Goal: Information Seeking & Learning: Learn about a topic

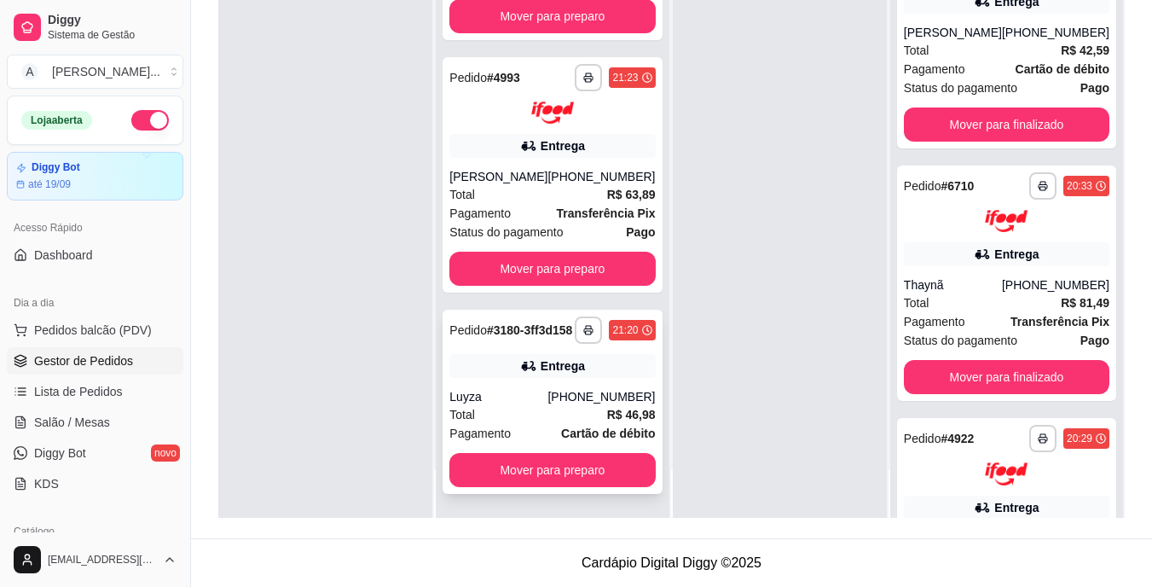
scroll to position [581, 0]
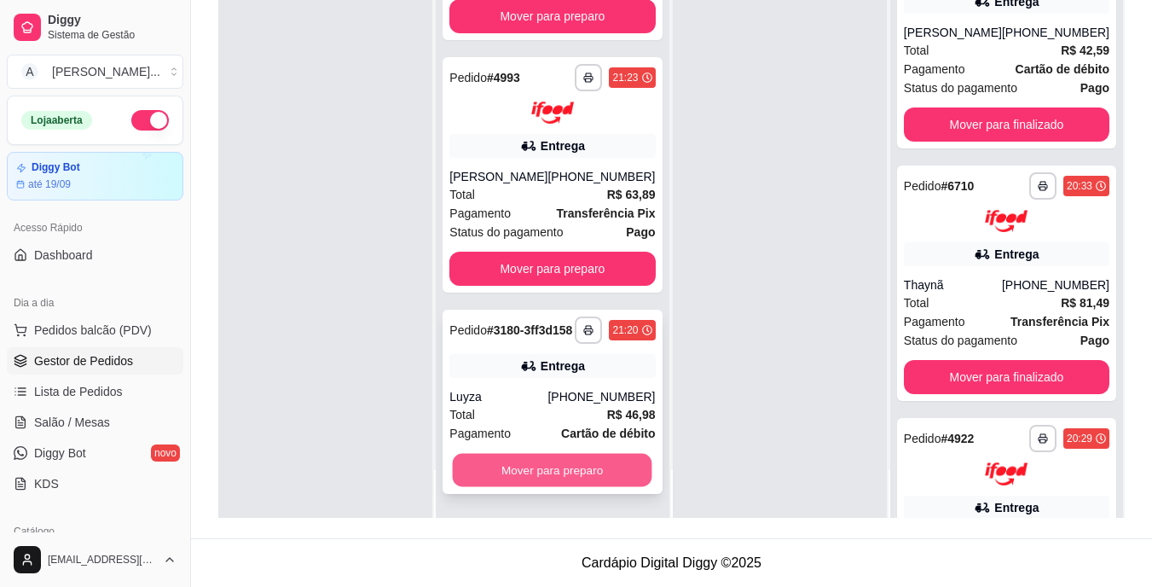
click at [583, 475] on button "Mover para preparo" at bounding box center [553, 470] width 200 height 33
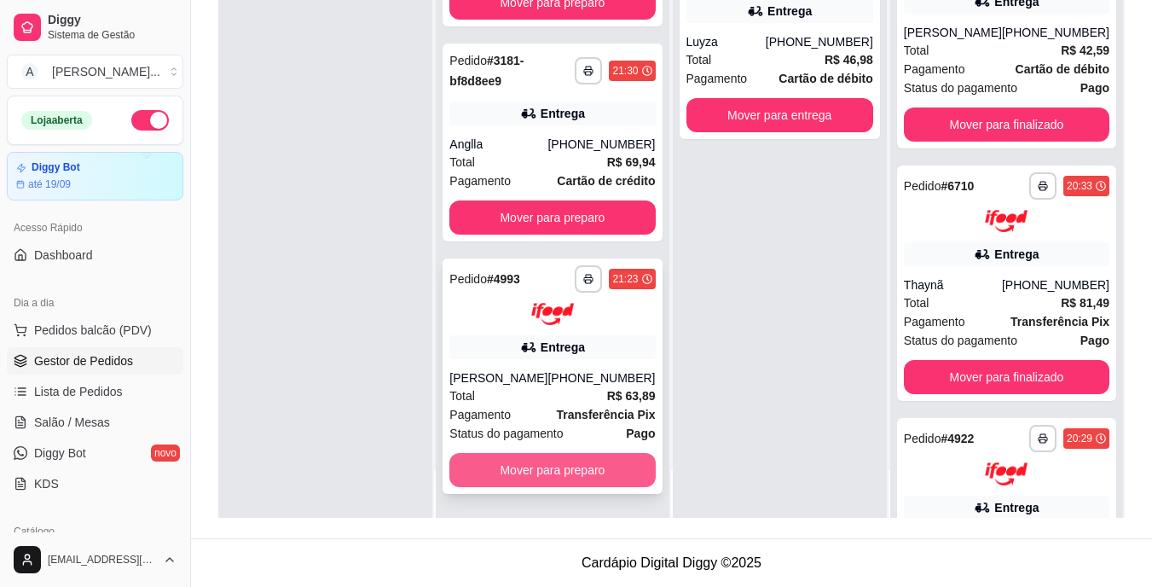
scroll to position [366, 0]
click at [583, 472] on button "Mover para preparo" at bounding box center [552, 470] width 206 height 34
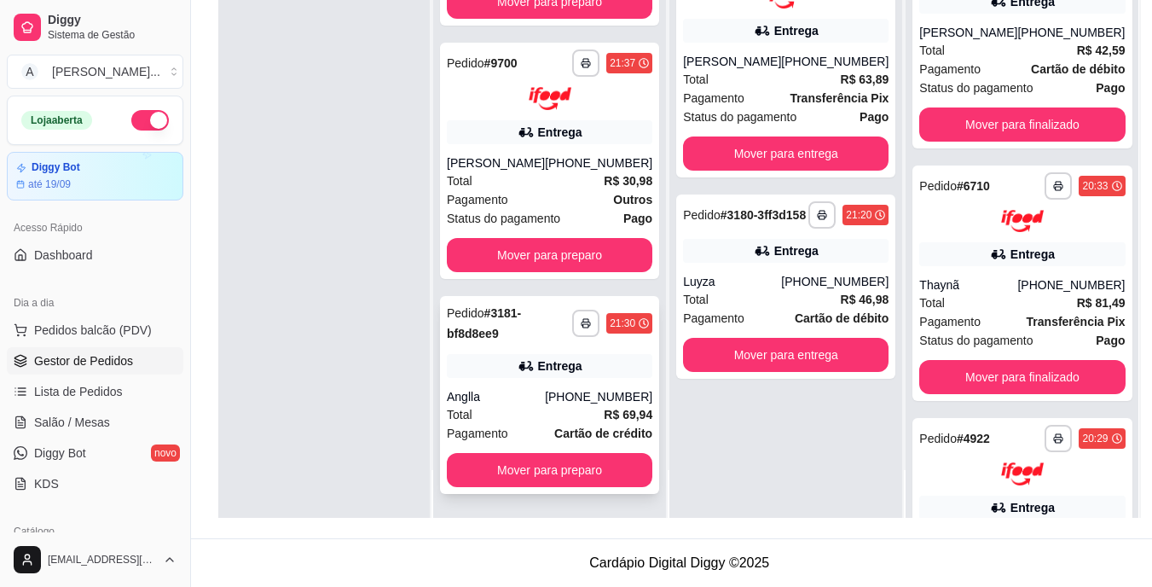
scroll to position [113, 0]
click at [563, 455] on button "Mover para preparo" at bounding box center [550, 470] width 206 height 34
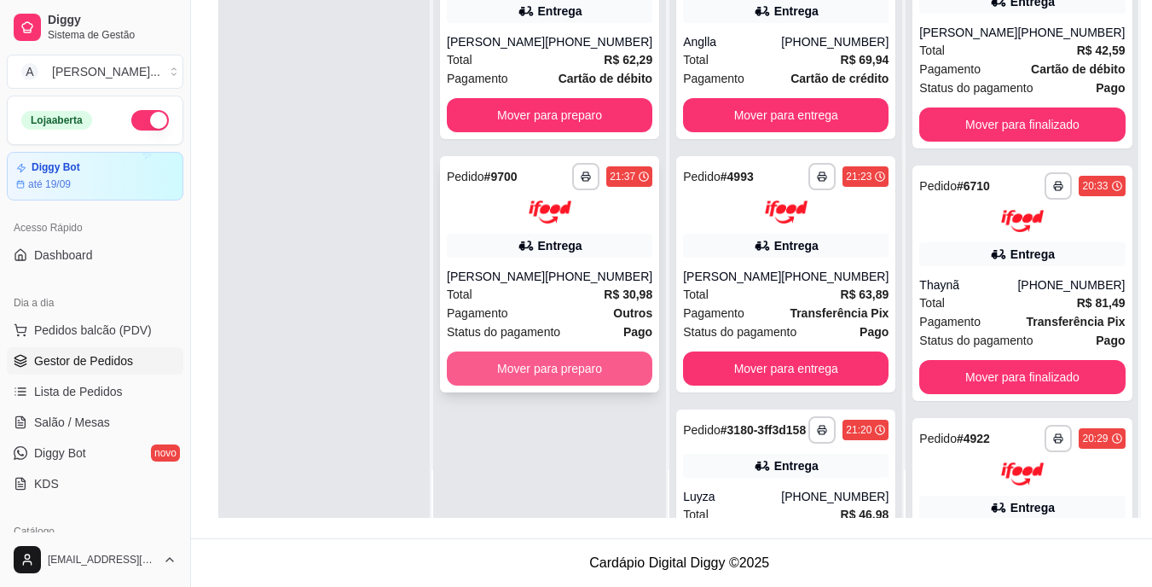
scroll to position [0, 0]
click at [574, 369] on button "Mover para preparo" at bounding box center [550, 367] width 200 height 33
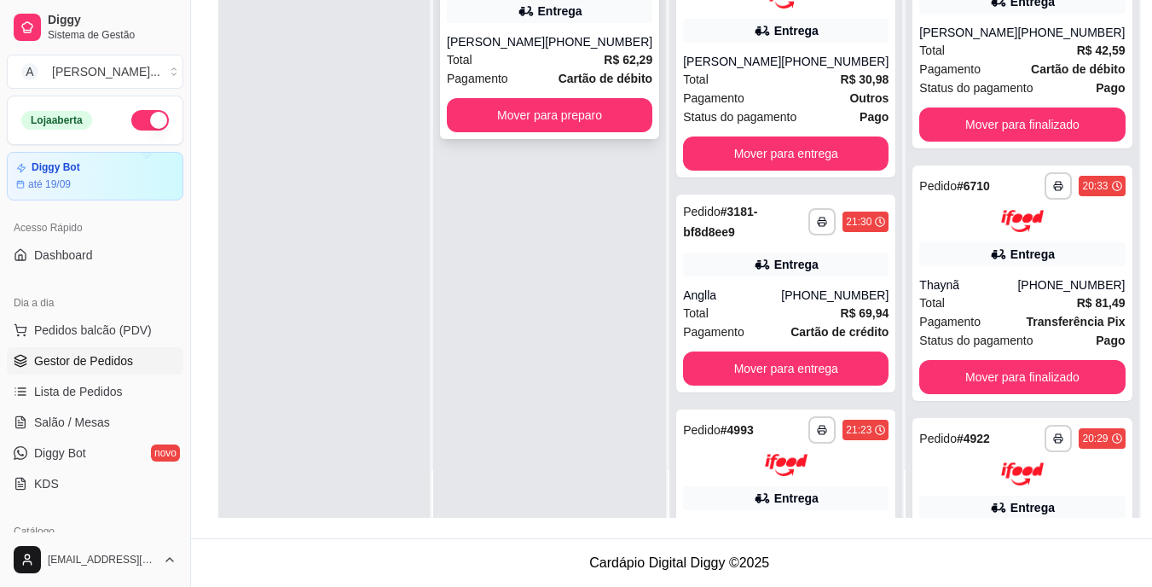
click at [569, 130] on button "Mover para preparo" at bounding box center [550, 115] width 206 height 34
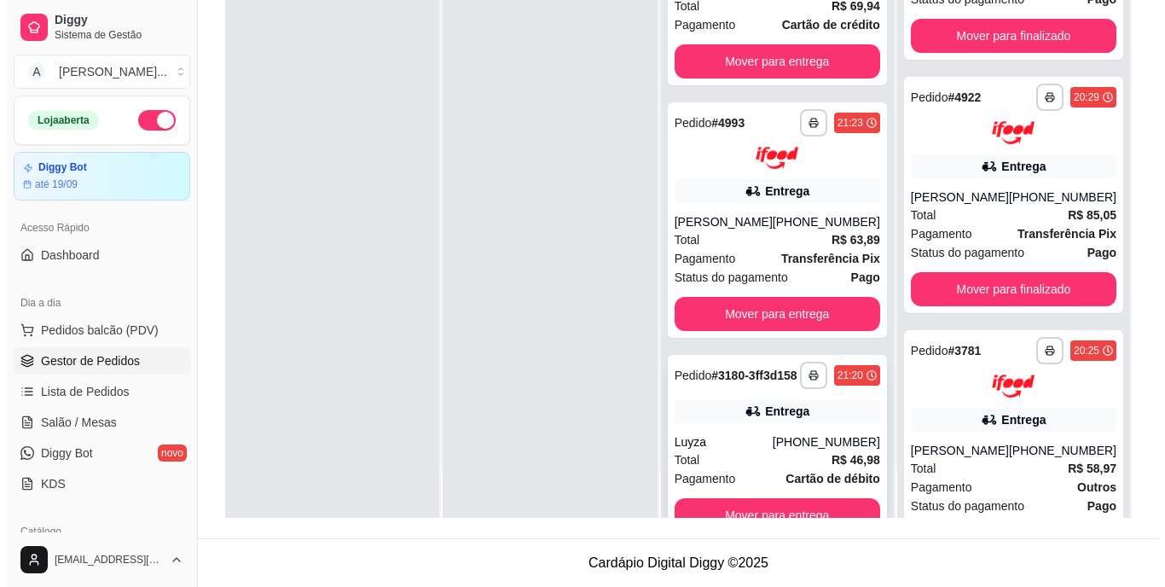
scroll to position [581, 0]
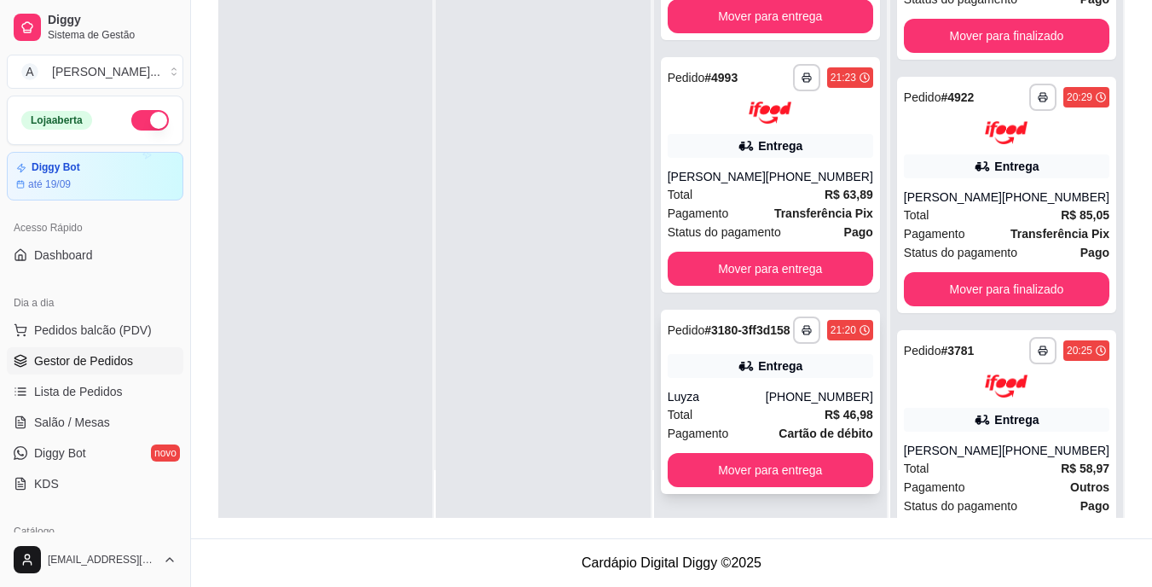
click at [766, 389] on div "Luyza" at bounding box center [717, 396] width 98 height 17
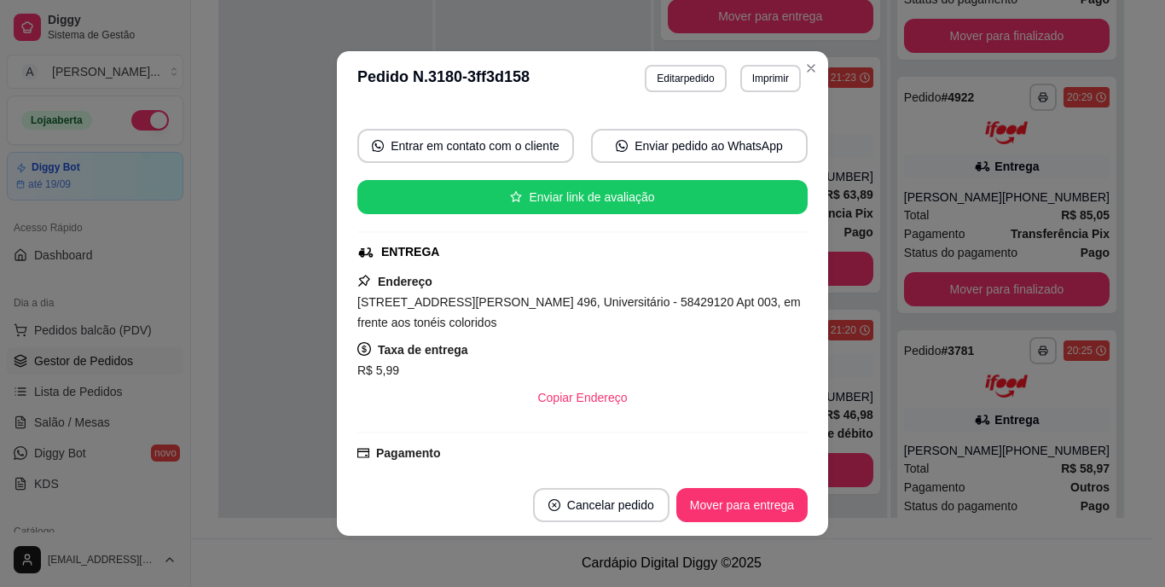
scroll to position [171, 0]
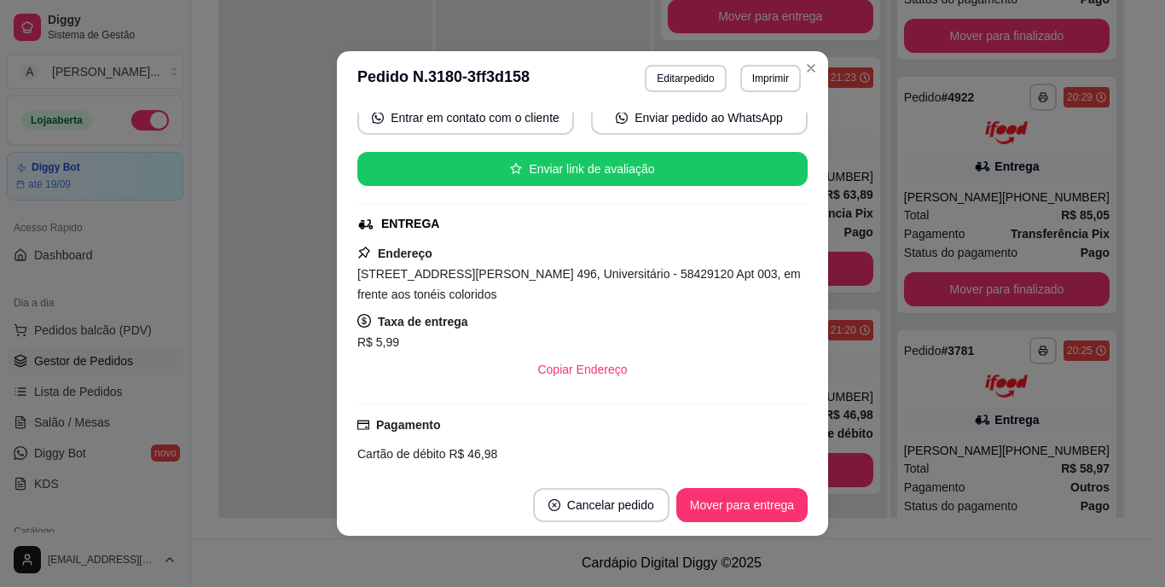
click at [573, 275] on span "[STREET_ADDRESS][PERSON_NAME] 496, Universitário - 58429120 Apt 003, em frente …" at bounding box center [579, 284] width 444 height 34
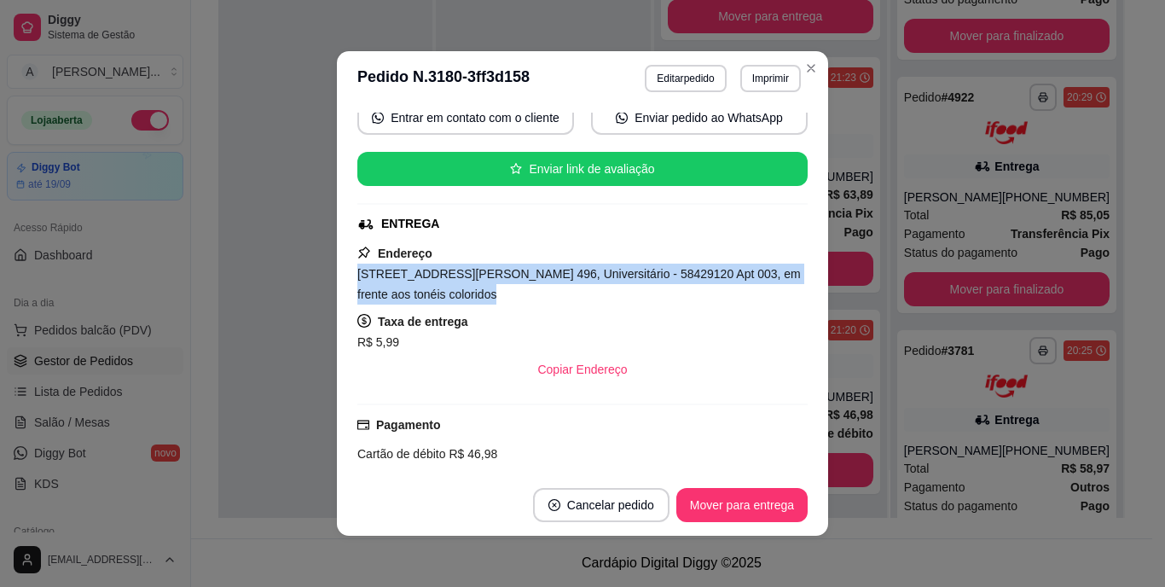
click at [573, 275] on span "[STREET_ADDRESS][PERSON_NAME] 496, Universitário - 58429120 Apt 003, em frente …" at bounding box center [579, 284] width 444 height 34
copy span "[STREET_ADDRESS][PERSON_NAME] 496, Universitário - 58429120 Apt 003, em frente …"
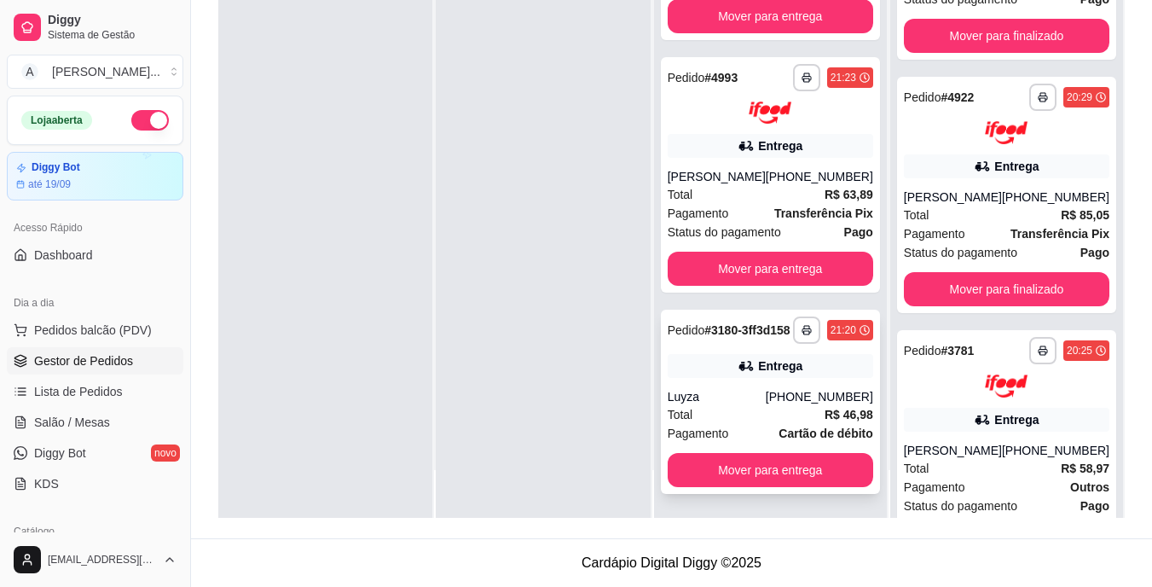
click at [757, 380] on div "**********" at bounding box center [770, 402] width 219 height 184
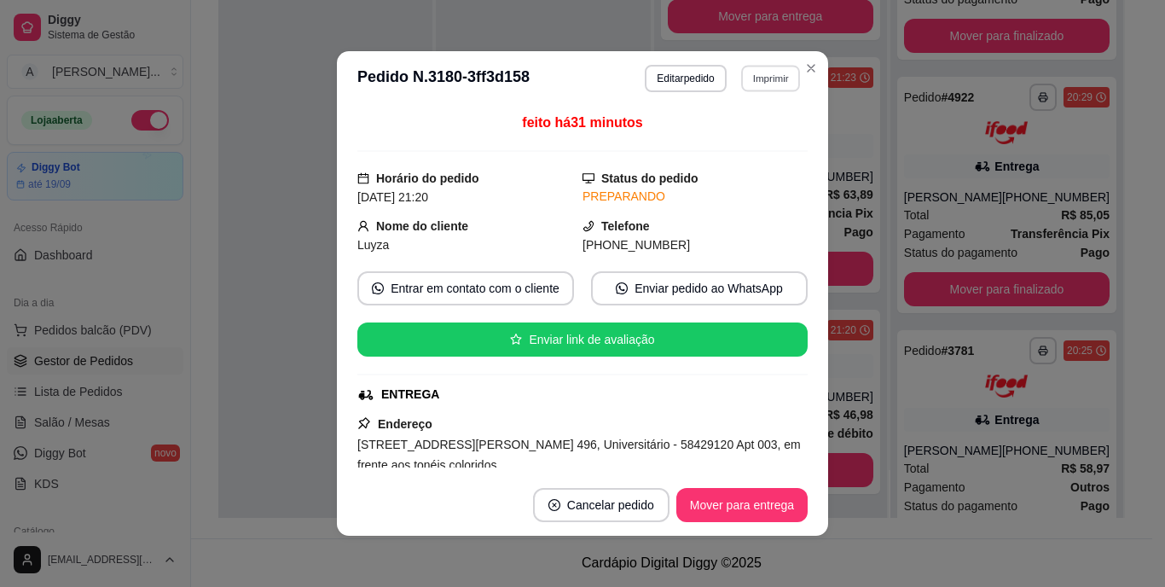
click at [785, 69] on button "Imprimir" at bounding box center [770, 78] width 59 height 26
click at [774, 139] on button "IMPRESSORA" at bounding box center [733, 138] width 119 height 26
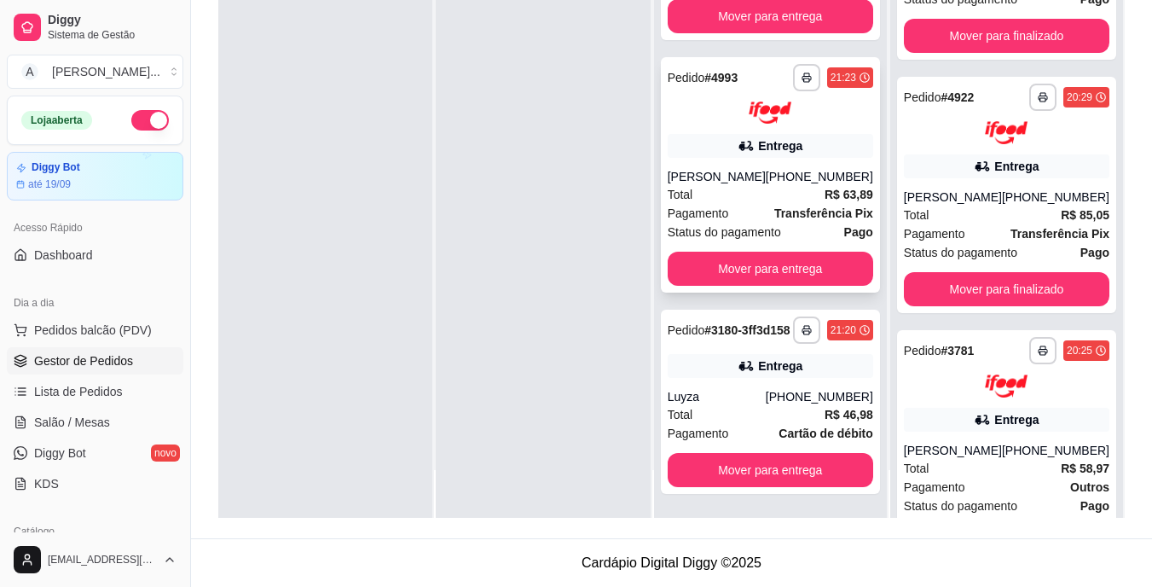
click at [793, 168] on div "[PHONE_NUMBER]" at bounding box center [819, 176] width 107 height 17
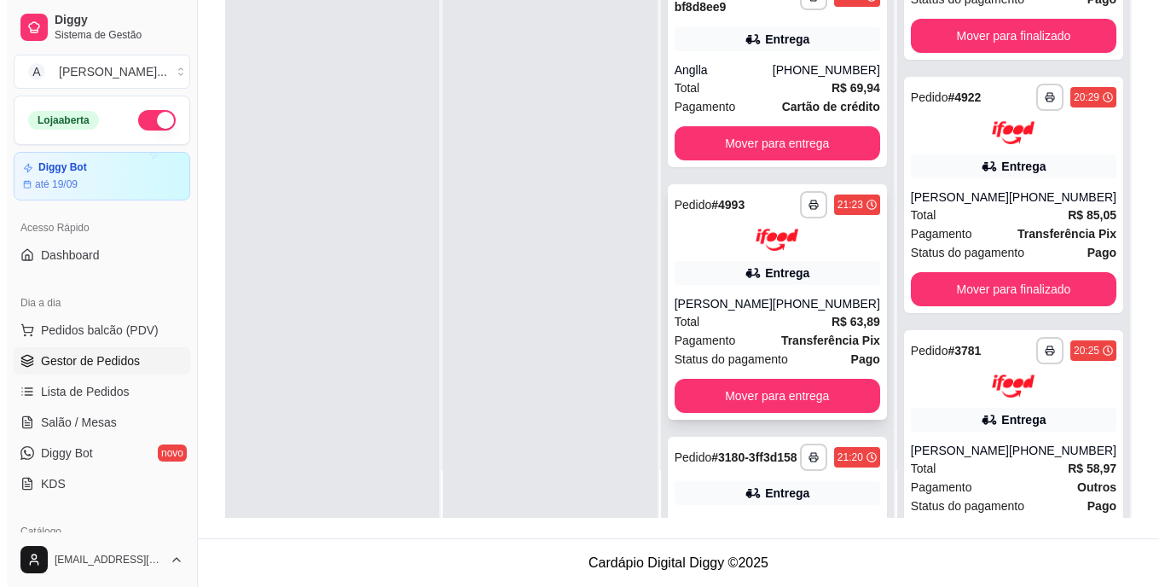
scroll to position [410, 0]
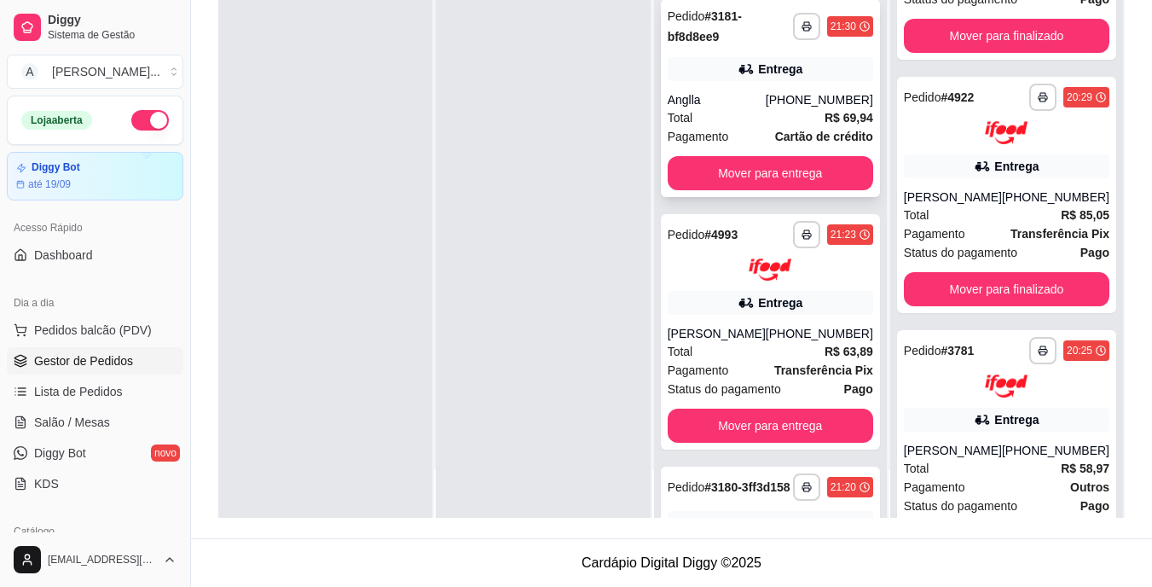
click at [761, 93] on div "Anglla" at bounding box center [717, 99] width 98 height 17
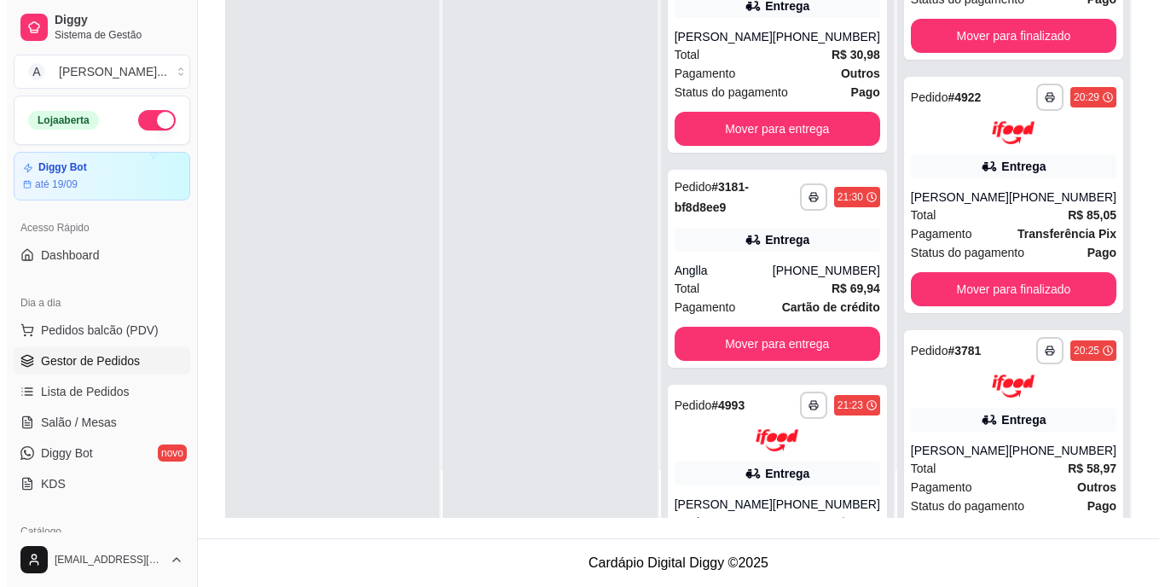
scroll to position [154, 0]
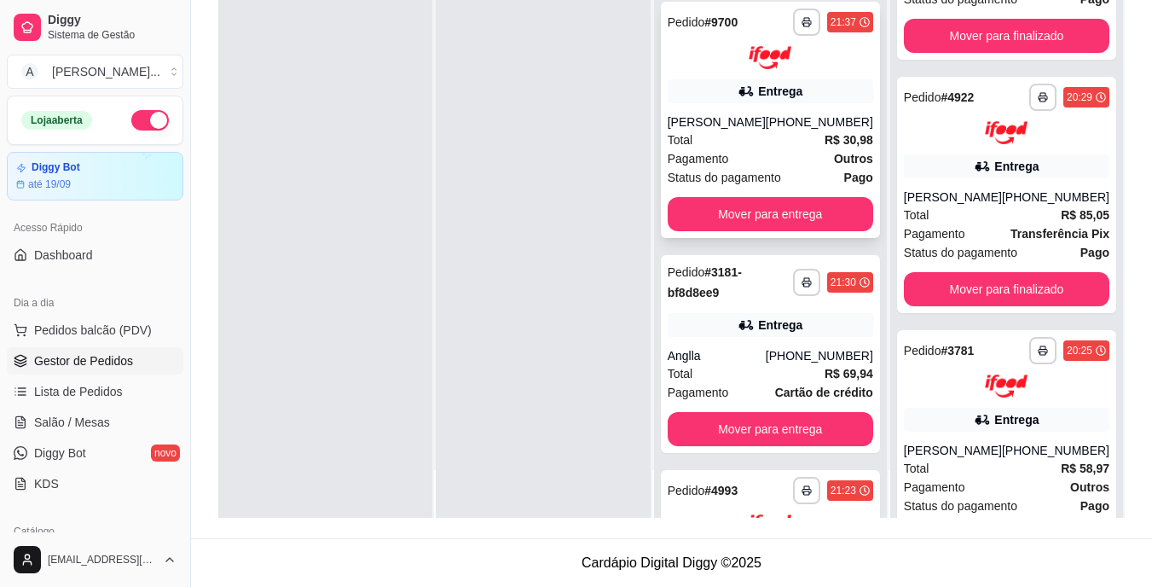
click at [776, 146] on div "Total R$ 30,98" at bounding box center [771, 139] width 206 height 19
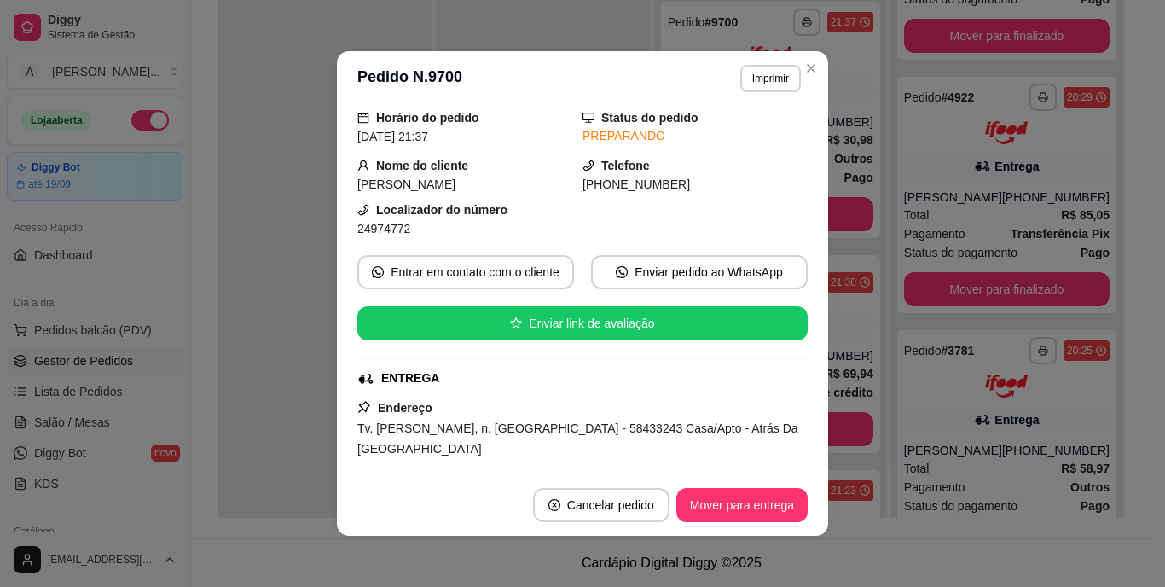
scroll to position [171, 0]
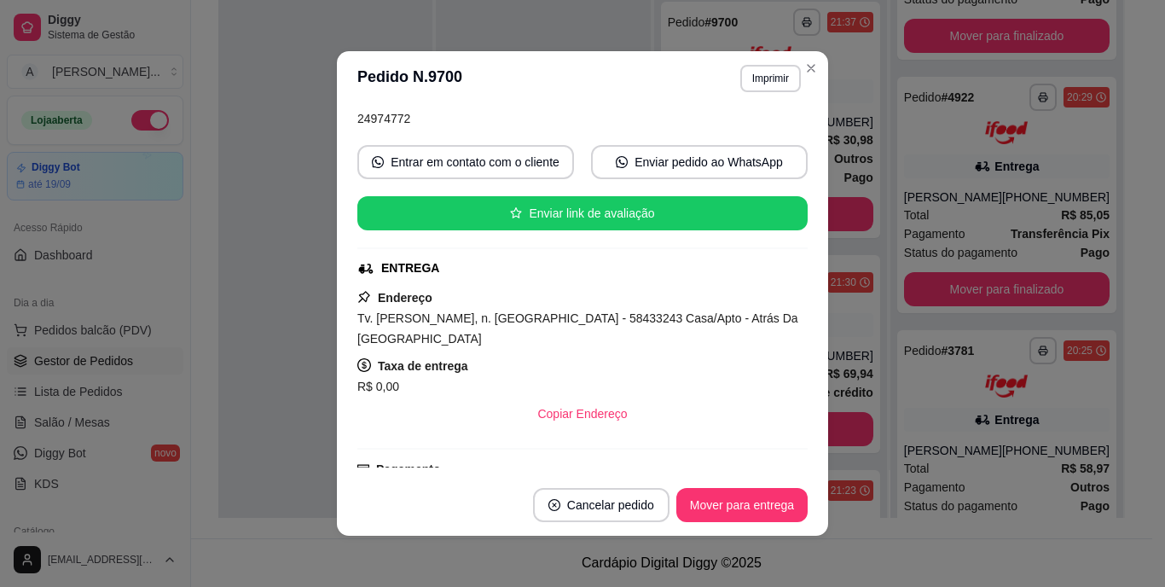
click at [640, 321] on span "Tv. [PERSON_NAME], n. [GEOGRAPHIC_DATA] - 58433243 Casa/Apto - Atrás Da [GEOGRA…" at bounding box center [577, 328] width 441 height 34
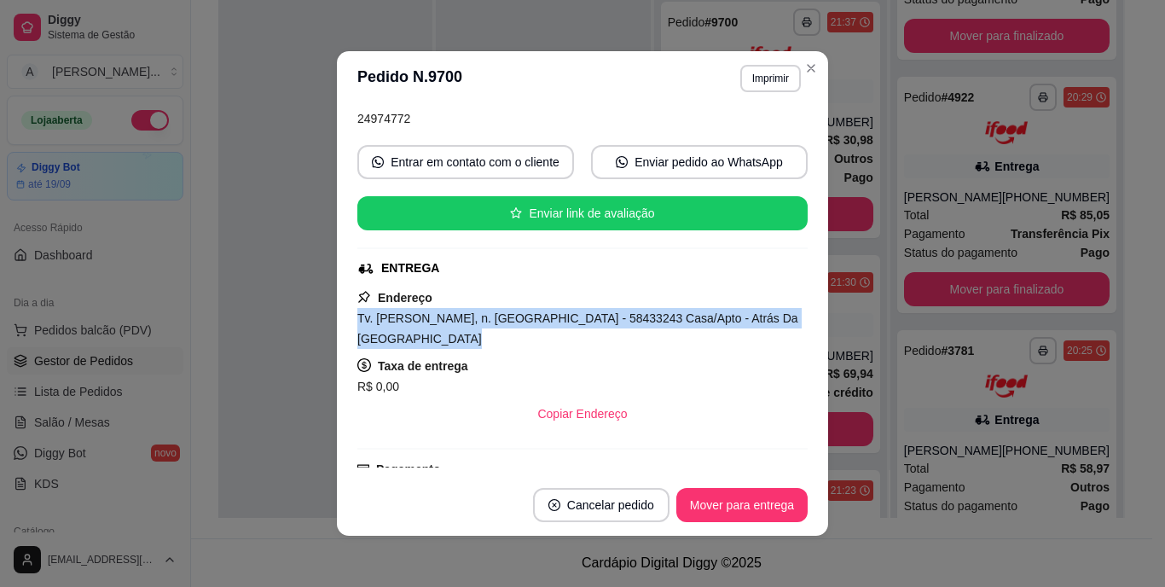
click at [640, 321] on span "Tv. [PERSON_NAME], n. [GEOGRAPHIC_DATA] - 58433243 Casa/Apto - Atrás Da [GEOGRA…" at bounding box center [577, 328] width 441 height 34
copy span "Tv. [PERSON_NAME], n. [GEOGRAPHIC_DATA] - 58433243 Casa/Apto - Atrás Da [GEOGRA…"
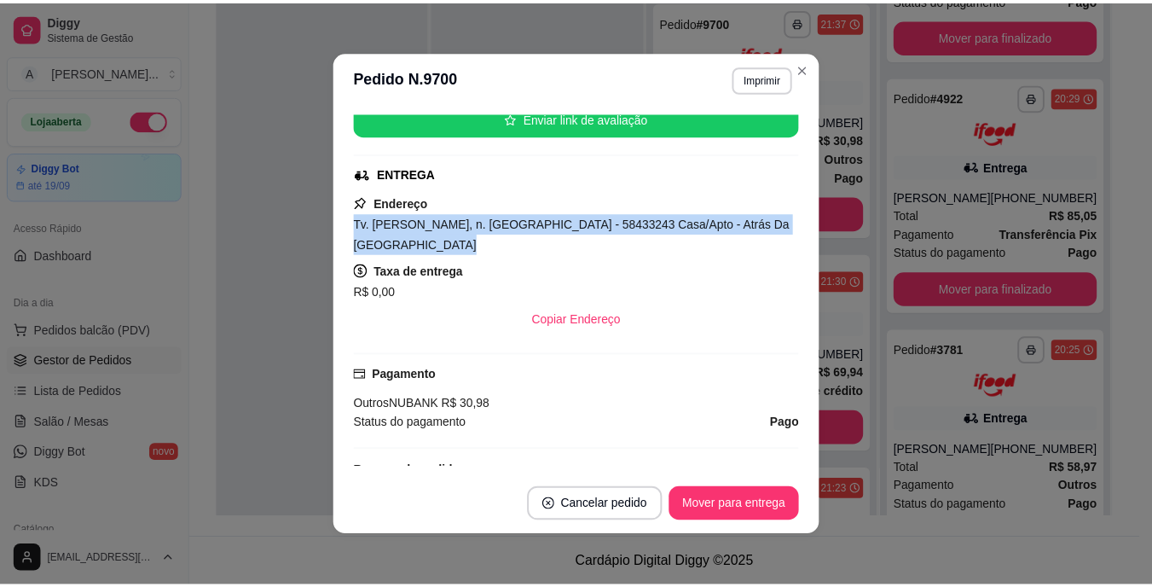
scroll to position [256, 0]
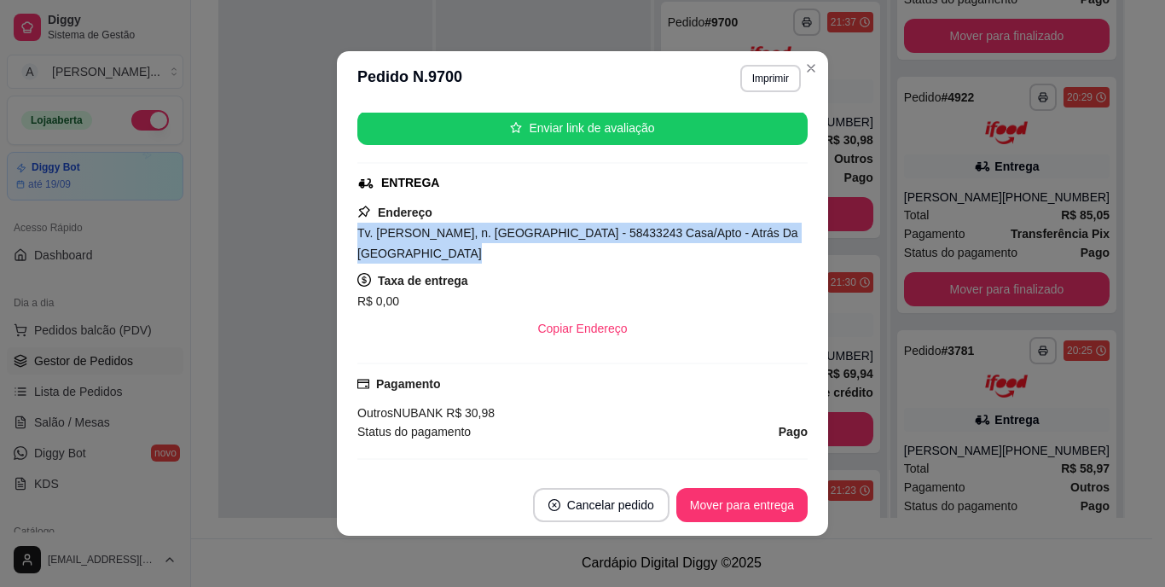
copy span "Tv. [PERSON_NAME], n. [GEOGRAPHIC_DATA] - 58433243 Casa/Apto - Atrás Da [GEOGRA…"
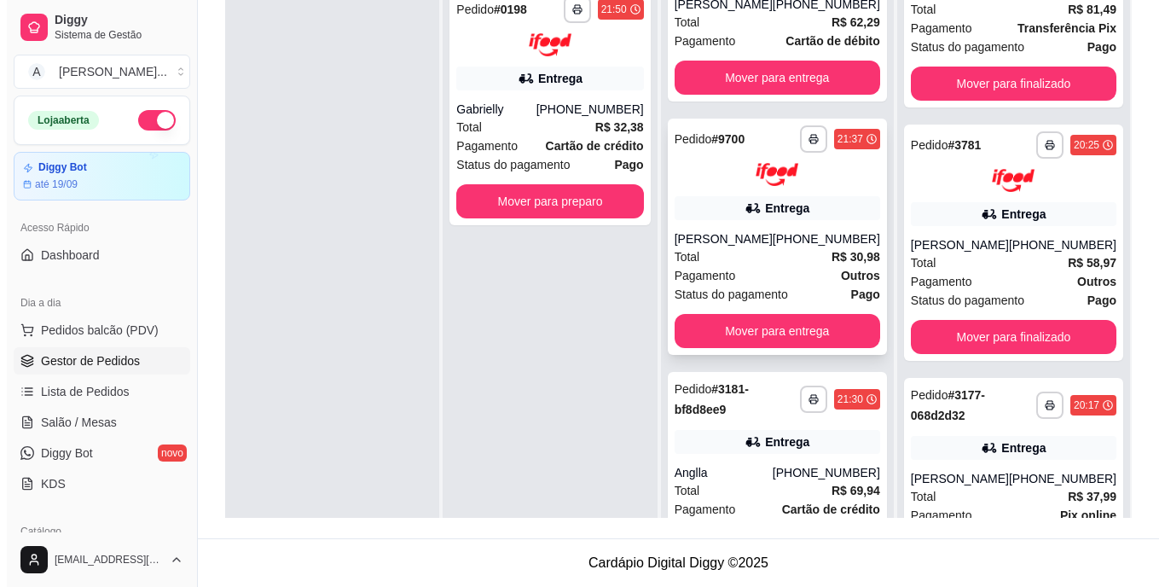
scroll to position [171, 0]
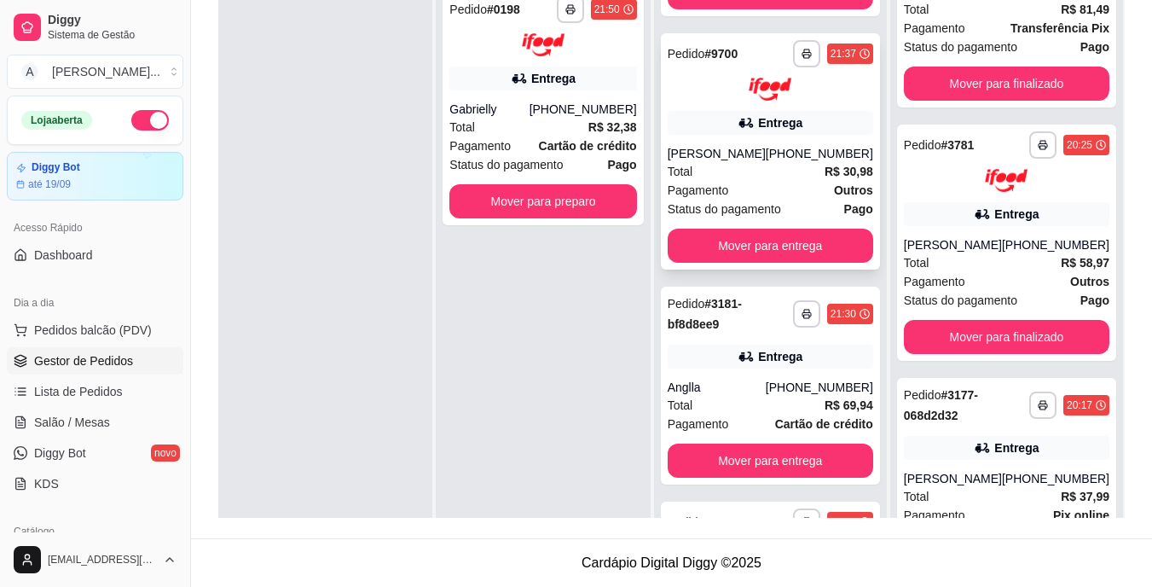
click at [759, 198] on div "Pagamento Outros" at bounding box center [771, 190] width 206 height 19
click at [803, 342] on div "**********" at bounding box center [770, 386] width 219 height 198
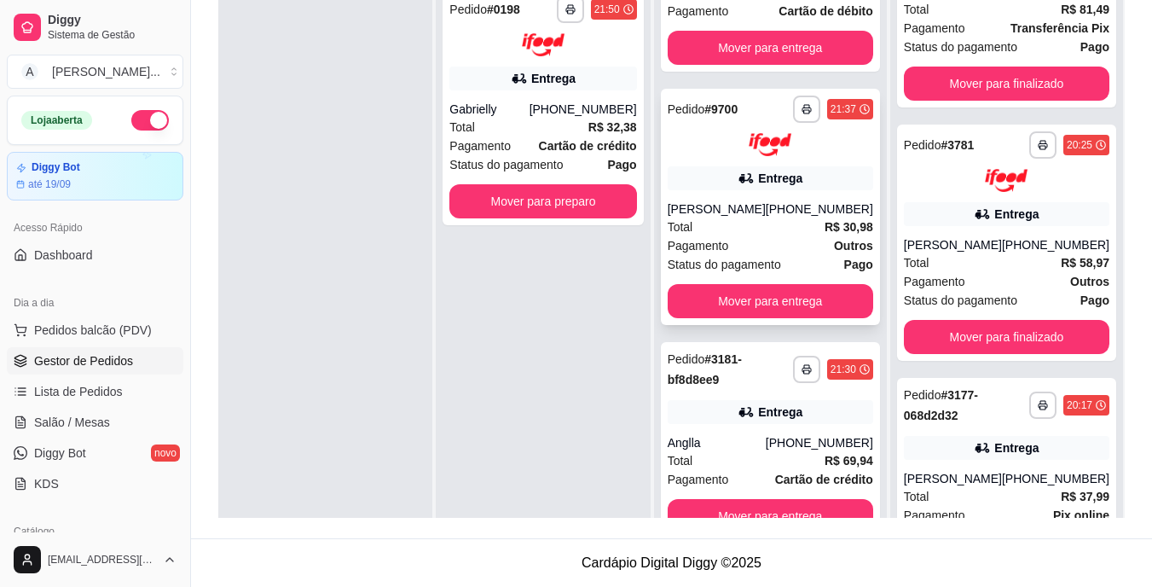
scroll to position [0, 0]
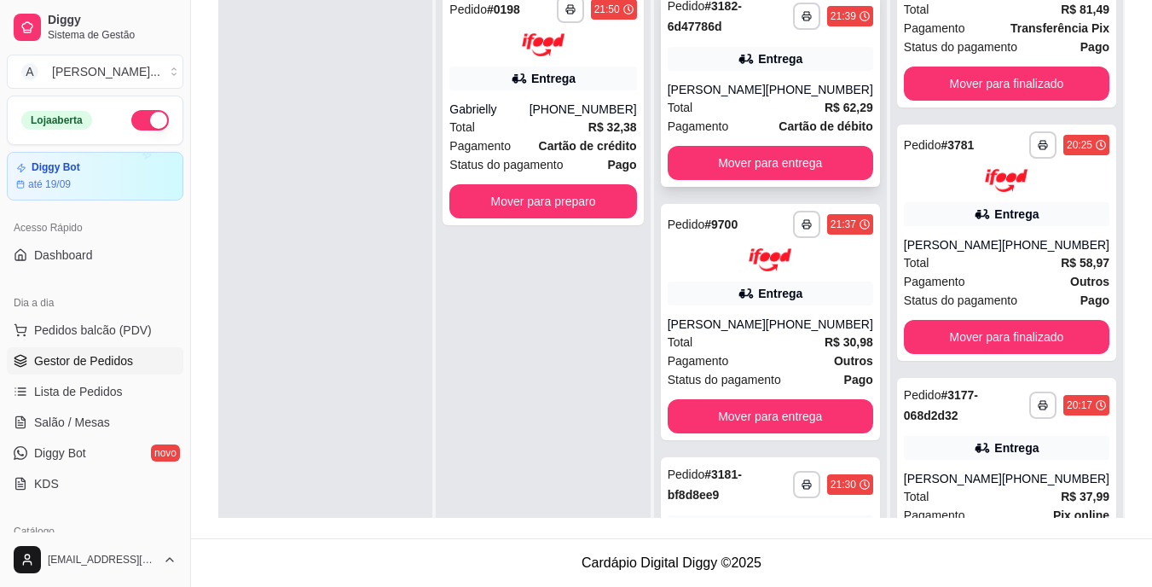
click at [766, 96] on div "[PERSON_NAME]" at bounding box center [717, 89] width 98 height 17
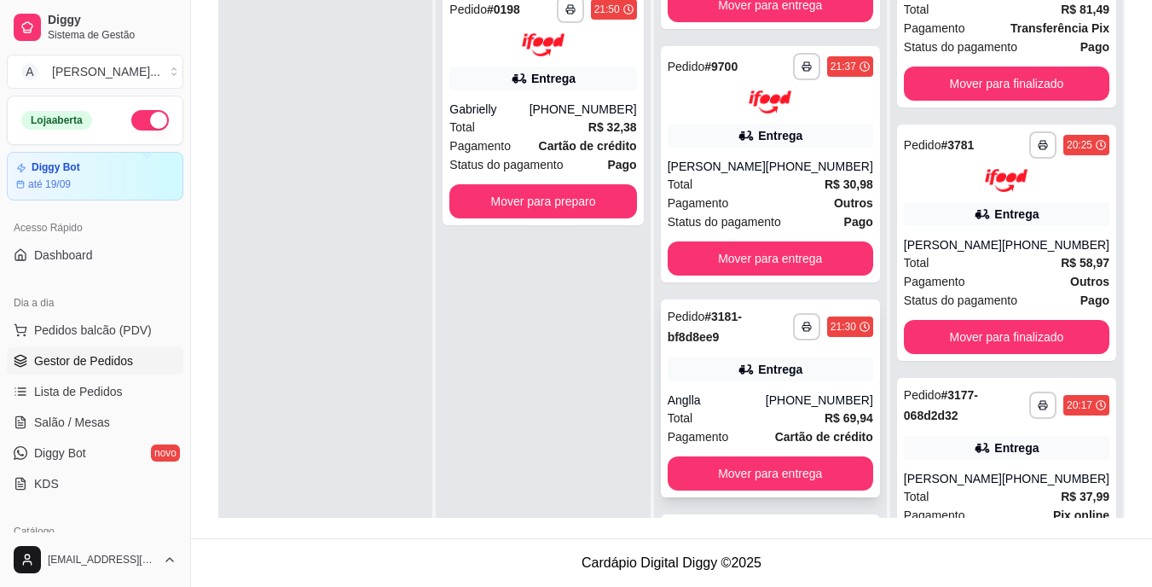
scroll to position [256, 0]
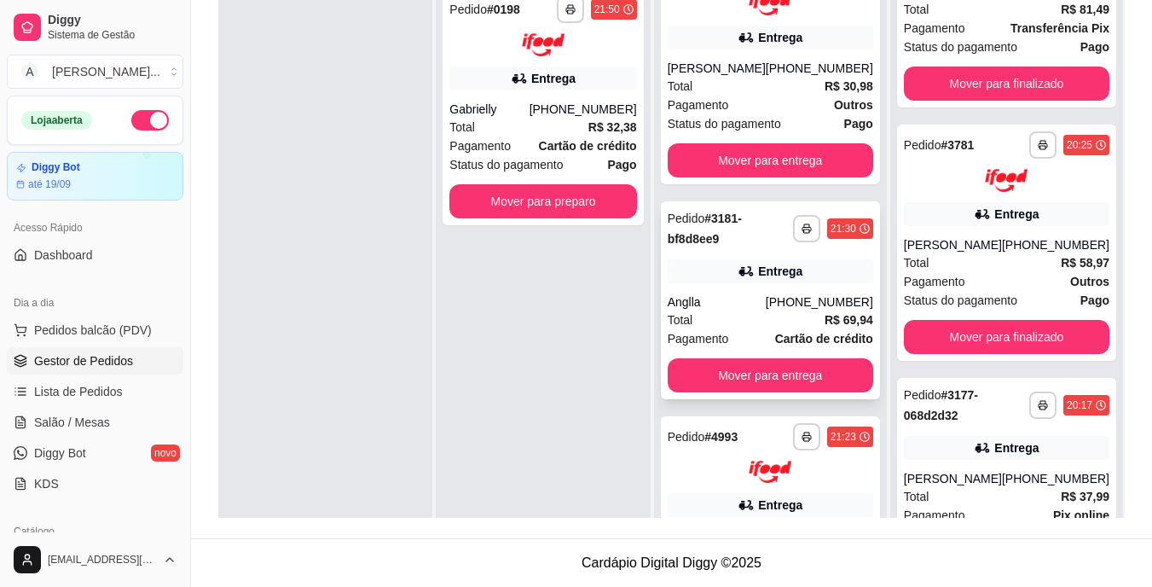
click at [755, 301] on div "Anglla" at bounding box center [717, 301] width 98 height 17
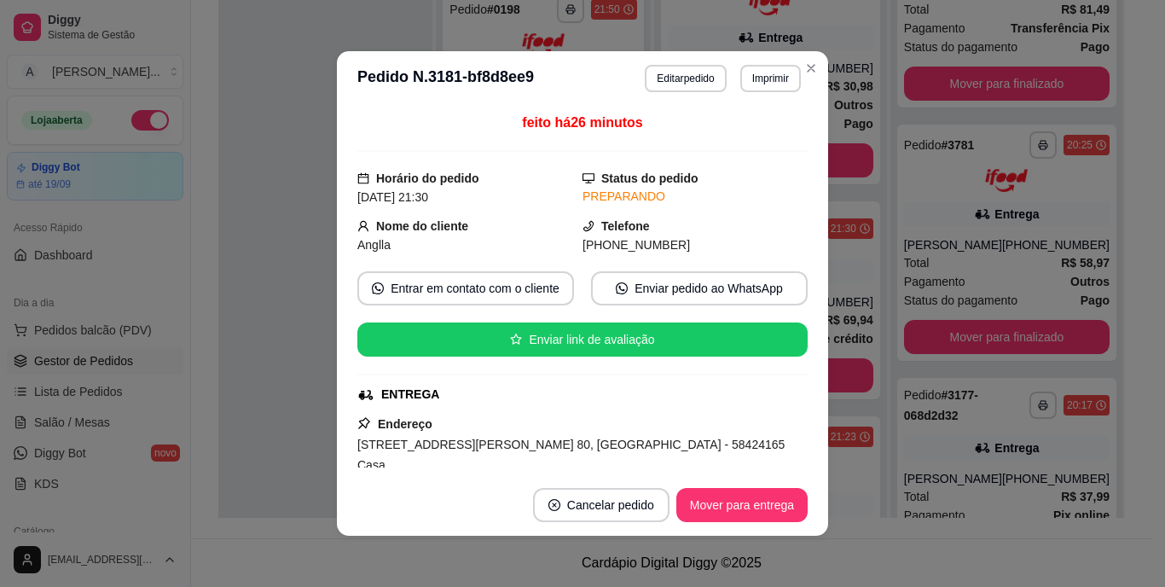
click at [336, 252] on div "**********" at bounding box center [582, 293] width 1165 height 587
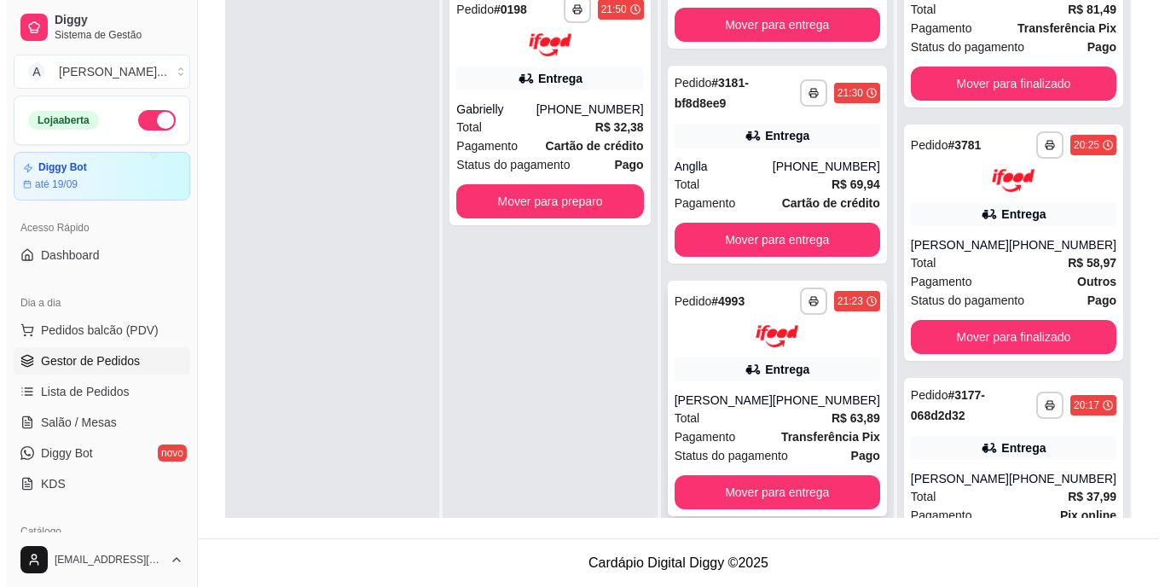
scroll to position [426, 0]
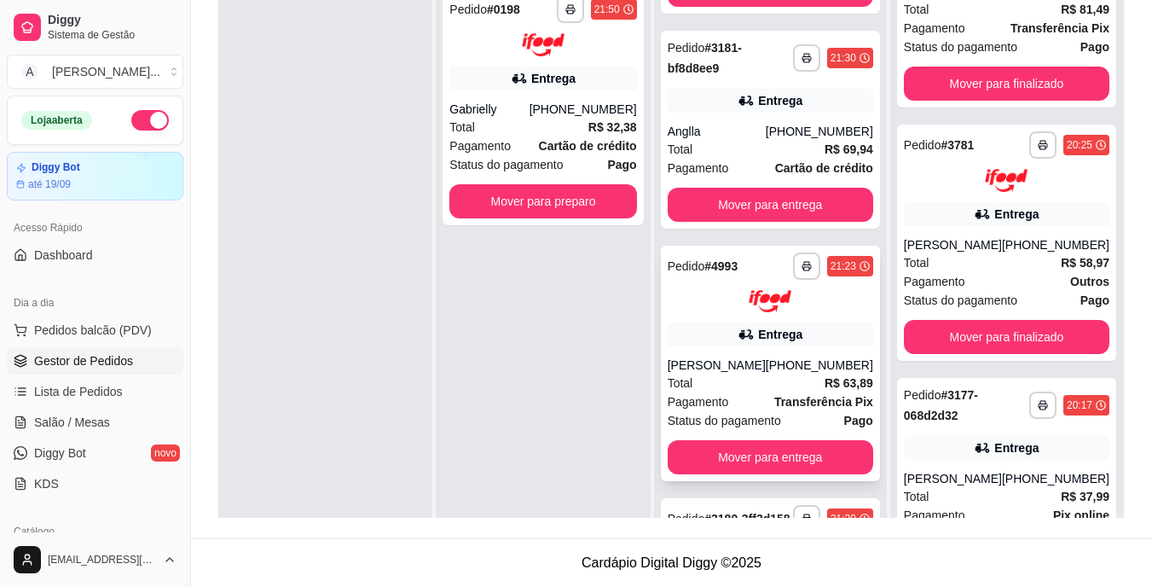
click at [776, 372] on div "[PHONE_NUMBER]" at bounding box center [819, 365] width 107 height 17
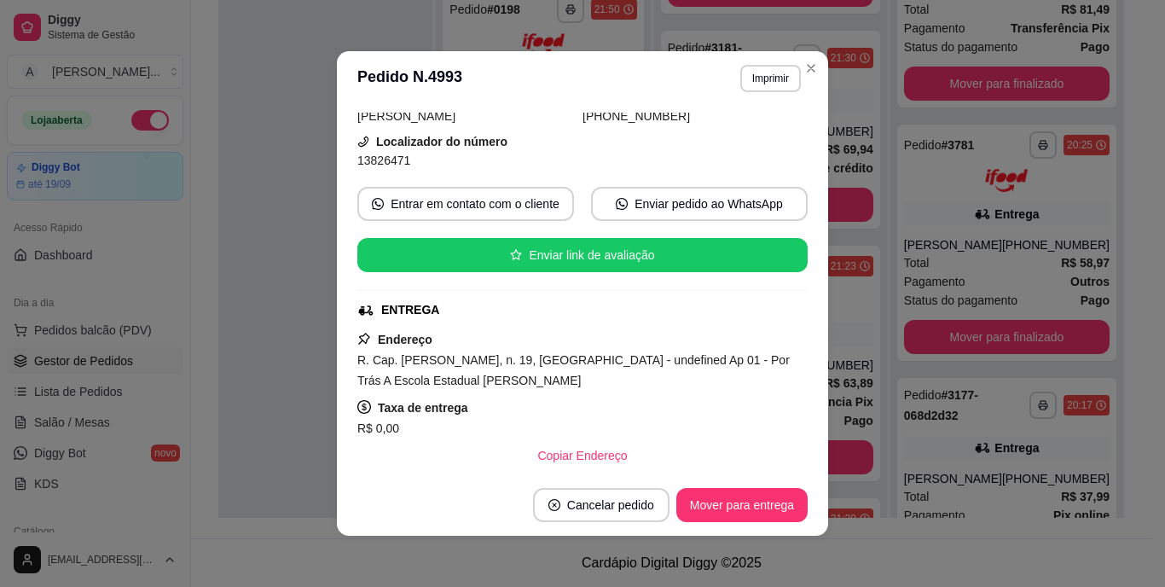
scroll to position [171, 0]
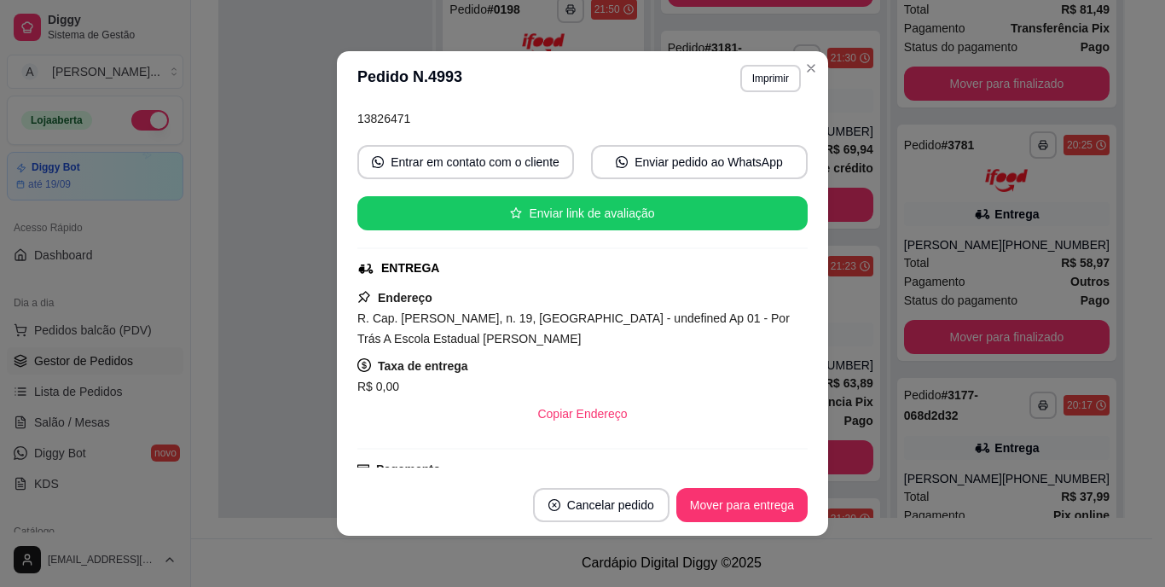
click at [405, 345] on span "R. Cap. [PERSON_NAME], n. 19, [GEOGRAPHIC_DATA] - undefined Ap 01 - Por Trás A …" at bounding box center [573, 328] width 432 height 34
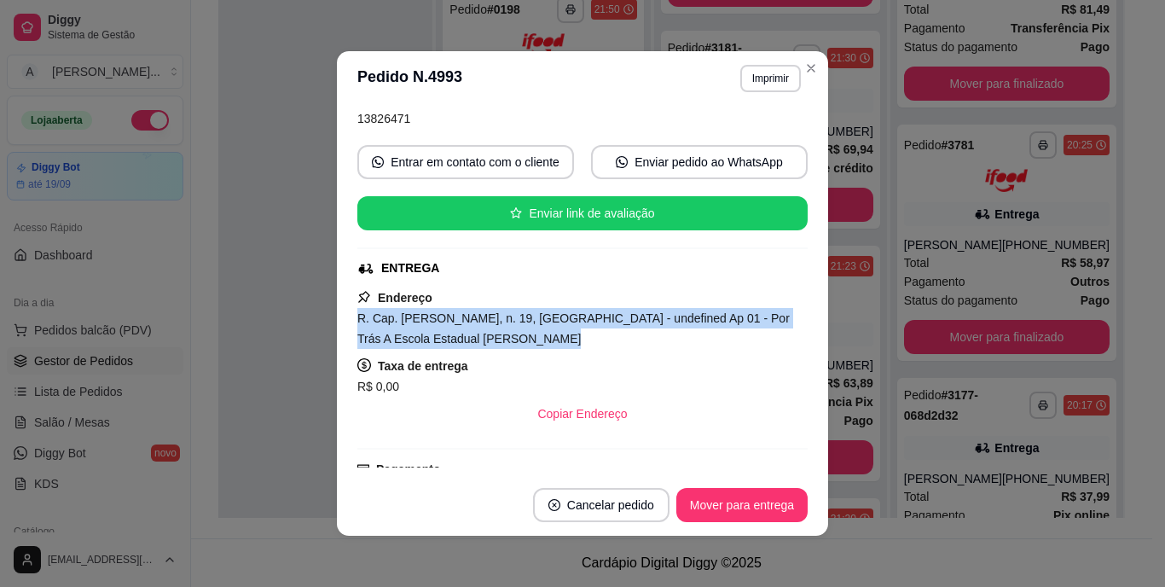
click at [405, 345] on span "R. Cap. [PERSON_NAME], n. 19, [GEOGRAPHIC_DATA] - undefined Ap 01 - Por Trás A …" at bounding box center [573, 328] width 432 height 34
copy span "R. Cap. [PERSON_NAME], n. 19, [GEOGRAPHIC_DATA] - undefined Ap 01 - Por Trás A …"
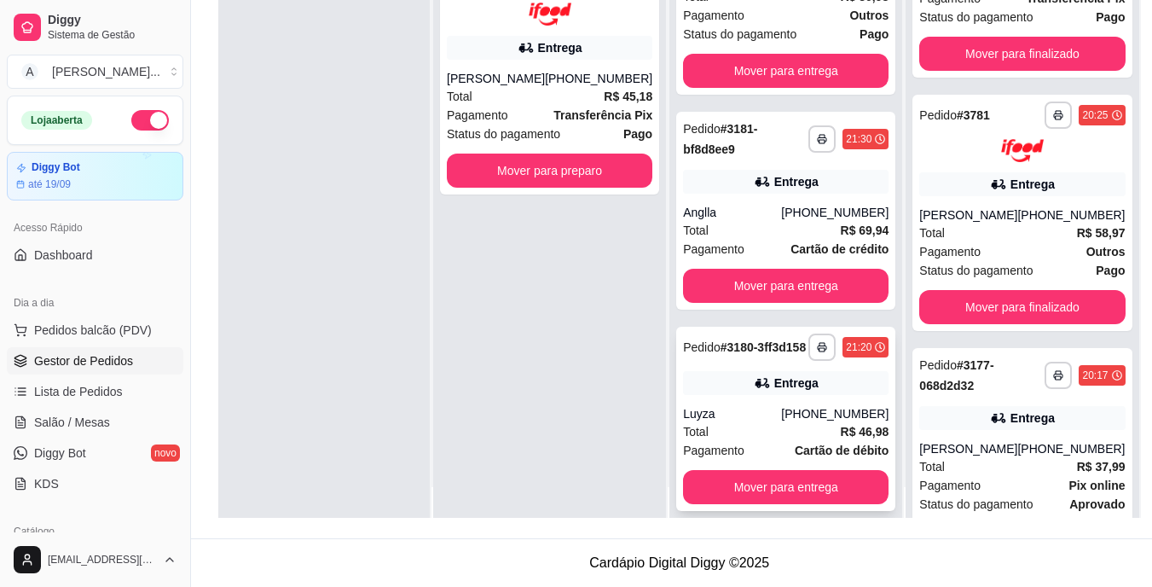
scroll to position [48, 0]
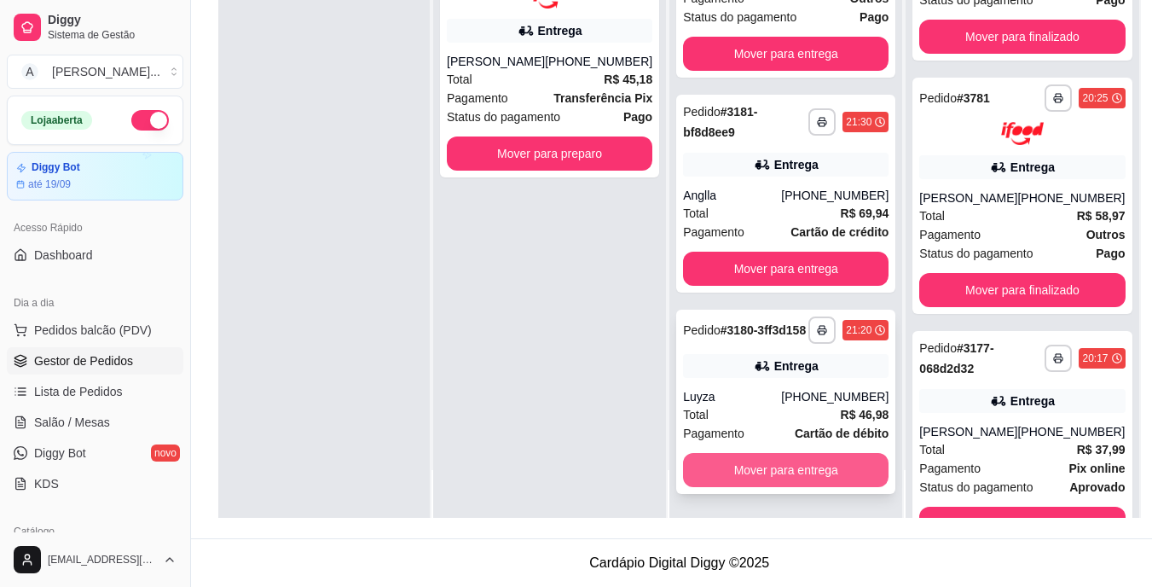
click at [786, 483] on button "Mover para entrega" at bounding box center [786, 470] width 206 height 34
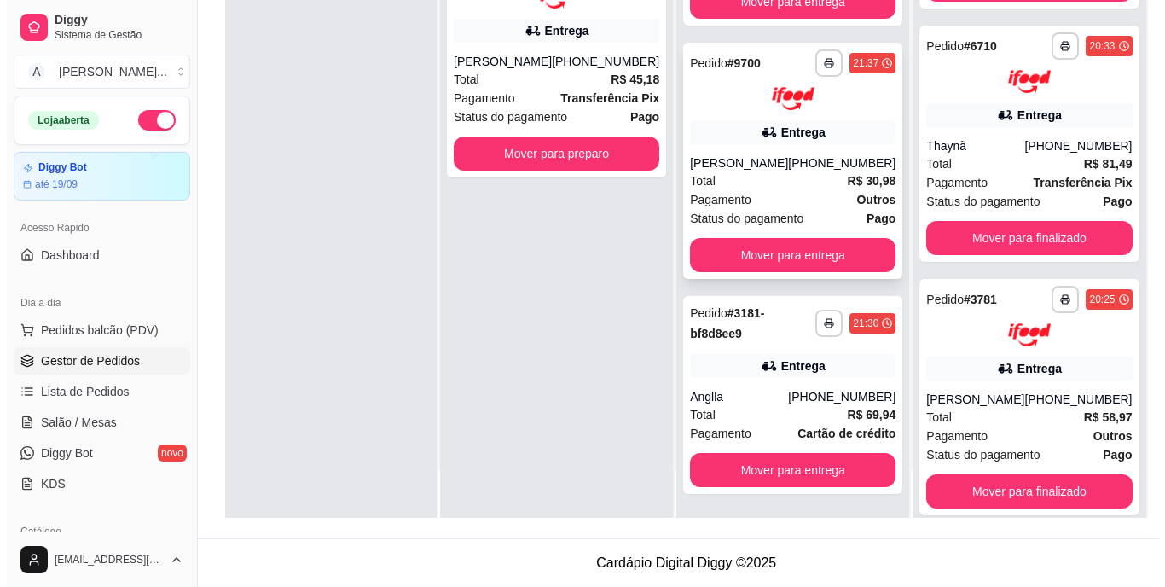
scroll to position [3062, 0]
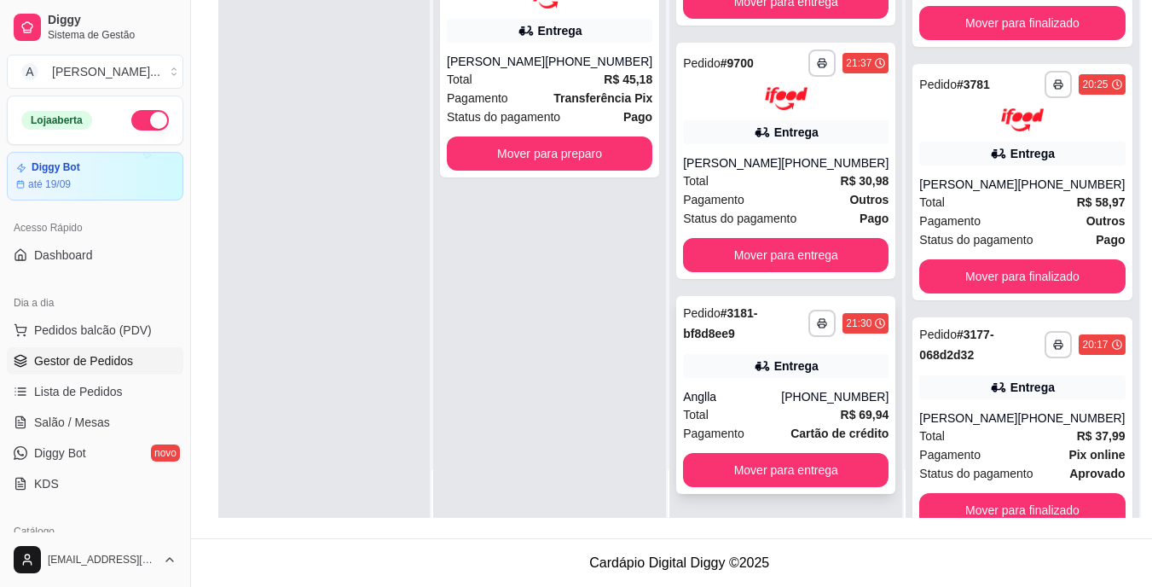
click at [736, 373] on div "Entrega" at bounding box center [786, 366] width 206 height 24
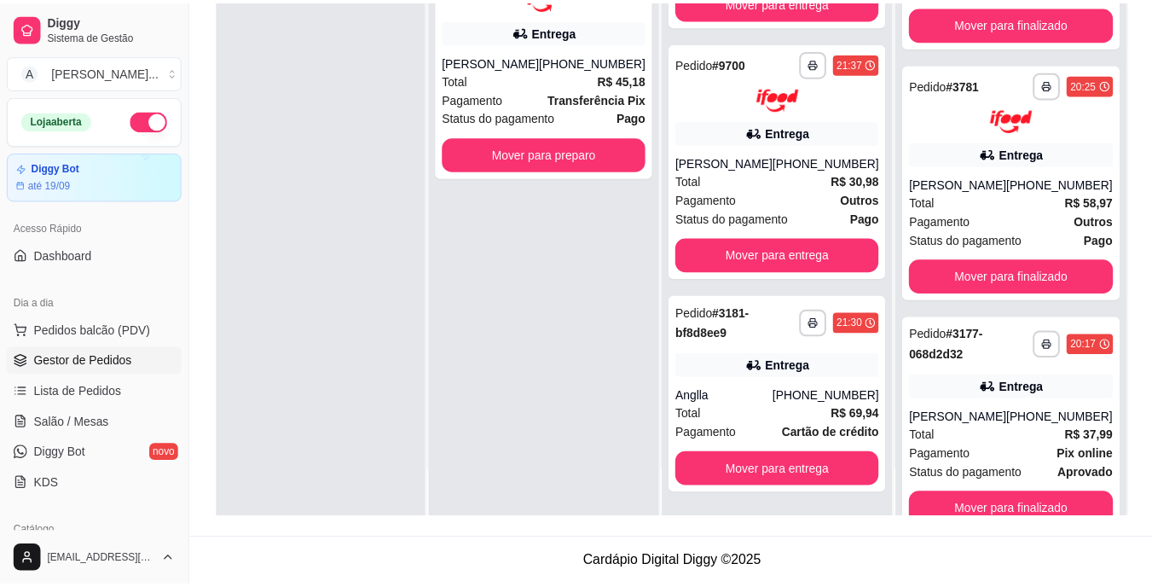
scroll to position [171, 0]
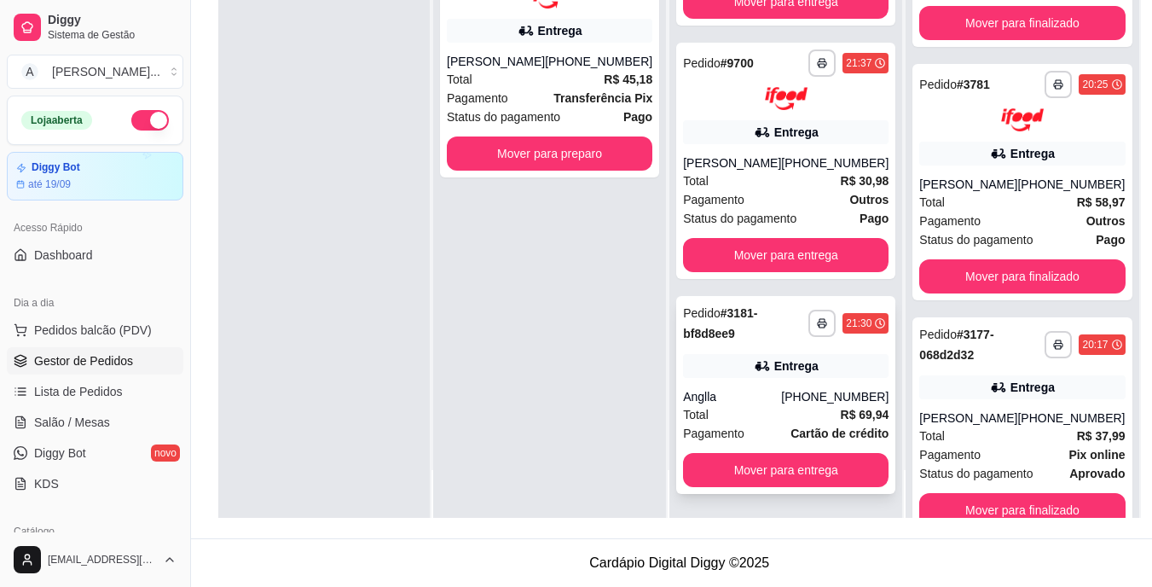
click at [793, 400] on div "[PHONE_NUMBER]" at bounding box center [834, 396] width 107 height 17
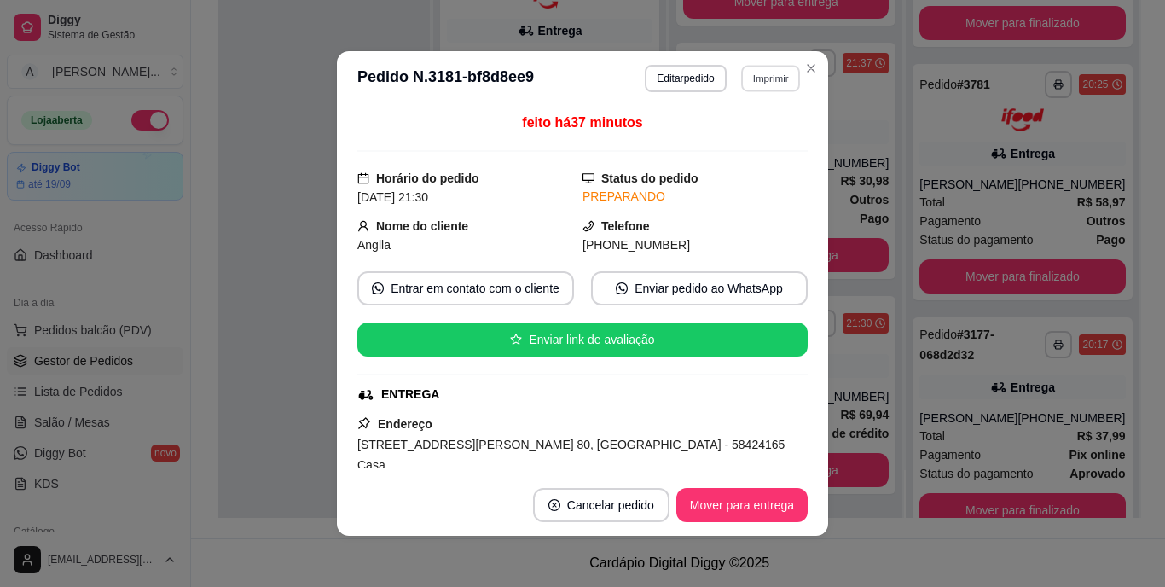
click at [762, 82] on button "Imprimir" at bounding box center [770, 78] width 59 height 26
click at [751, 137] on button "IMPRESSORA" at bounding box center [734, 138] width 124 height 27
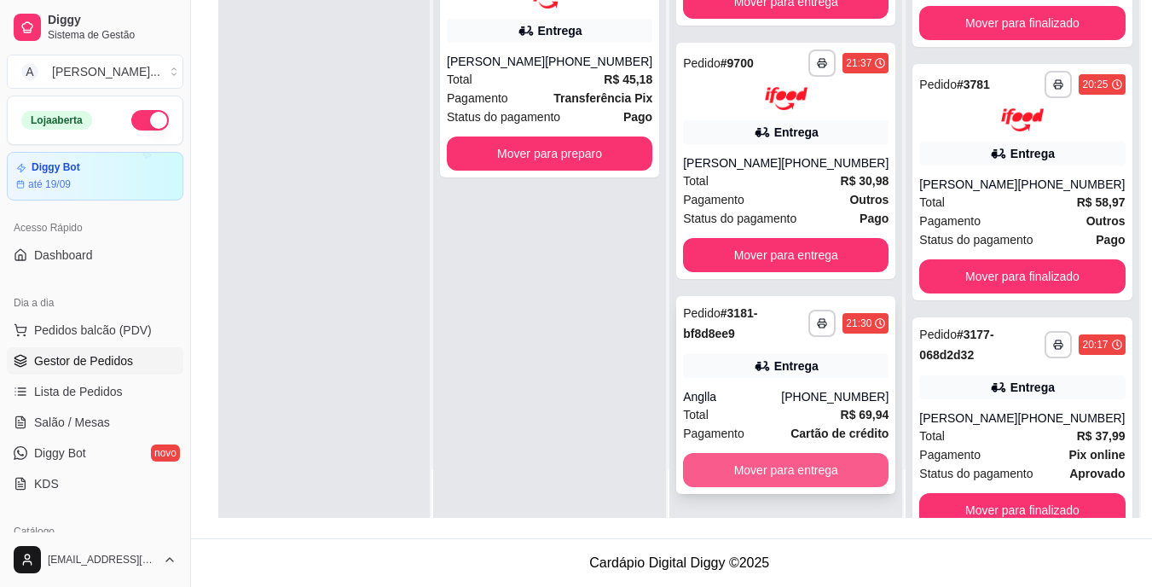
click at [780, 482] on button "Mover para entrega" at bounding box center [786, 470] width 206 height 34
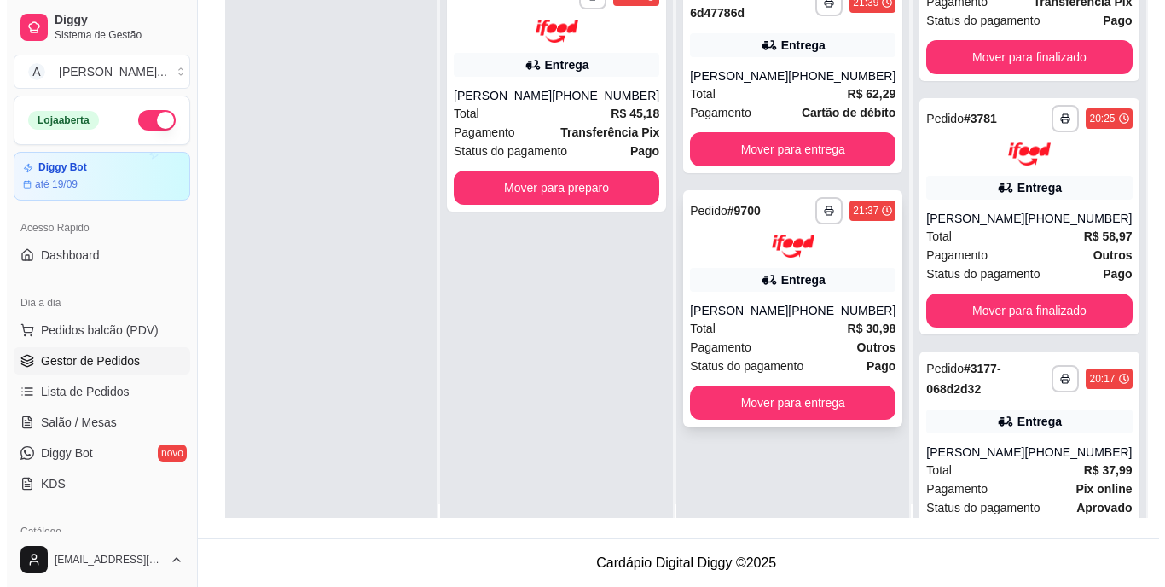
scroll to position [0, 0]
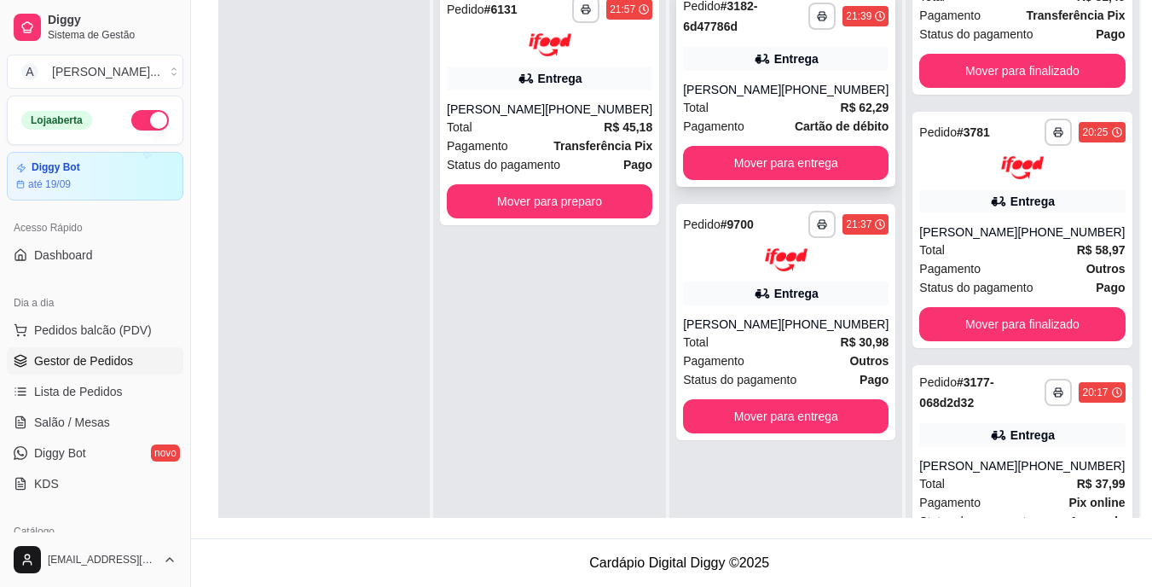
click at [726, 90] on div "[PERSON_NAME]" at bounding box center [732, 89] width 98 height 17
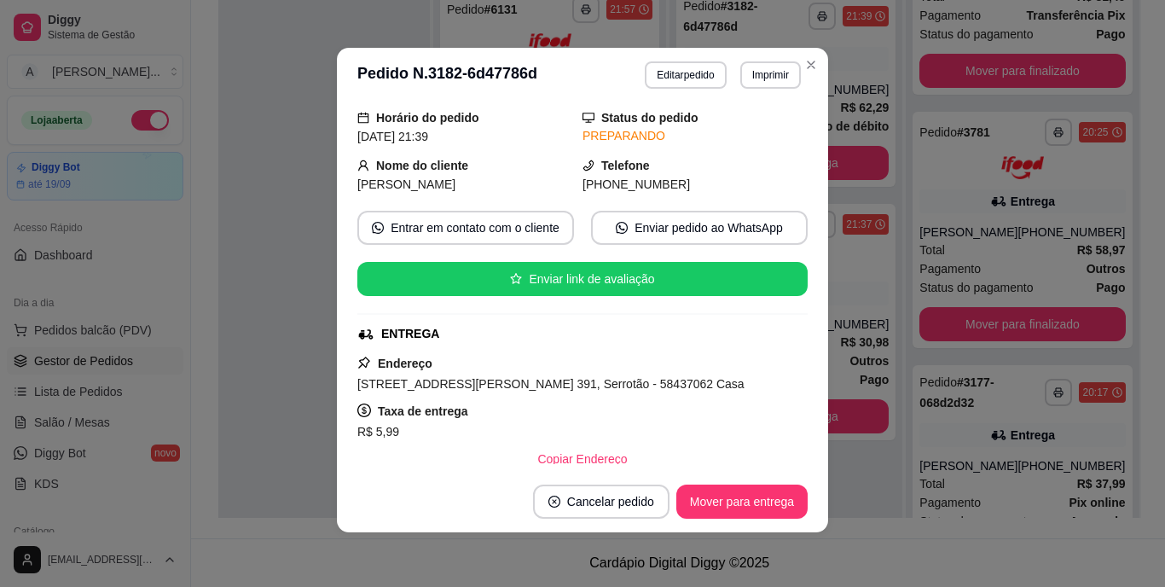
scroll to position [85, 0]
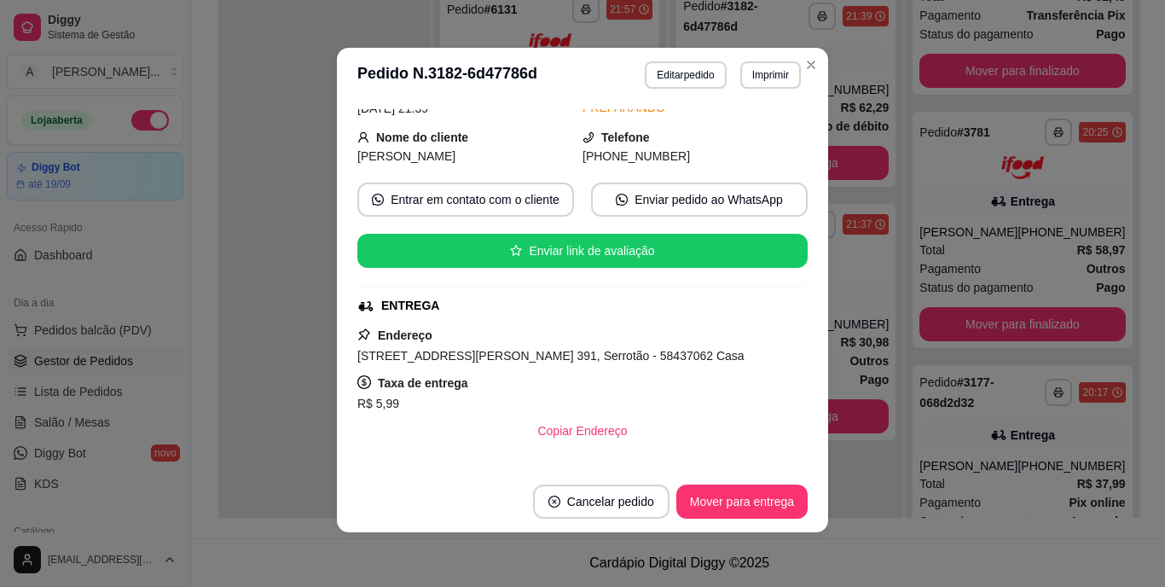
click at [617, 349] on span "[STREET_ADDRESS][PERSON_NAME] 391, Serrotão - 58437062 Casa" at bounding box center [550, 356] width 387 height 14
copy span "[STREET_ADDRESS][PERSON_NAME] 391, Serrotão - 58437062 Casa"
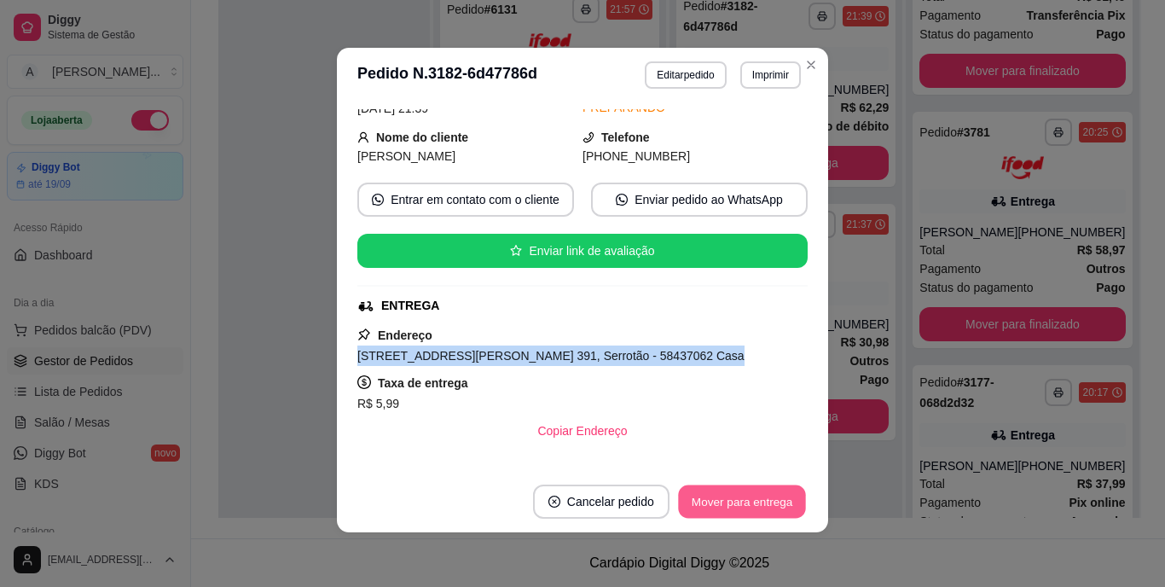
click at [735, 502] on button "Mover para entrega" at bounding box center [742, 501] width 128 height 33
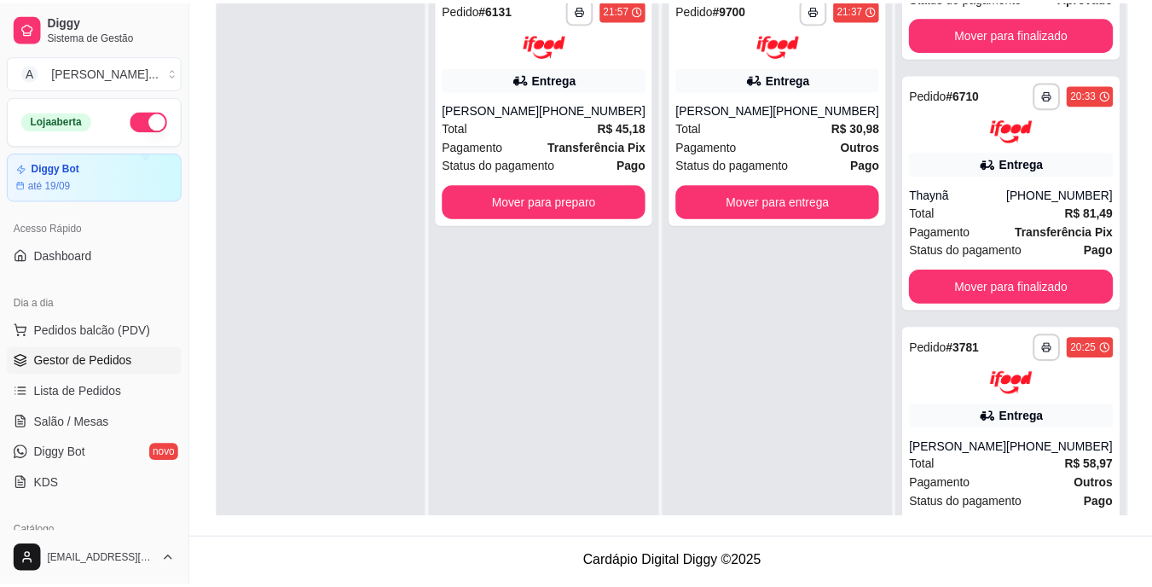
scroll to position [3492, 0]
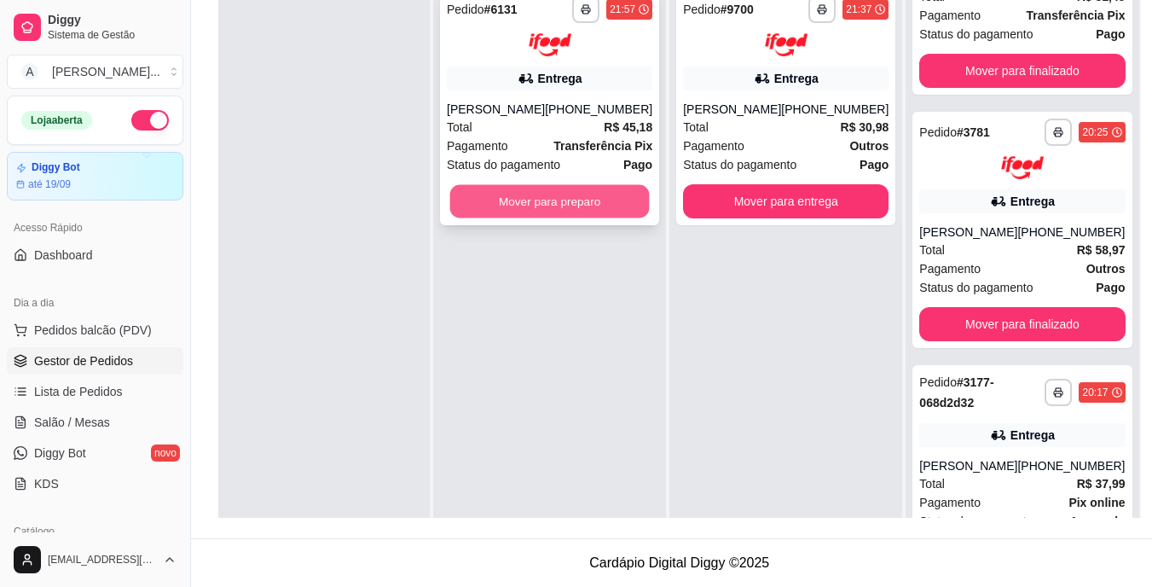
click at [578, 203] on button "Mover para preparo" at bounding box center [550, 200] width 200 height 33
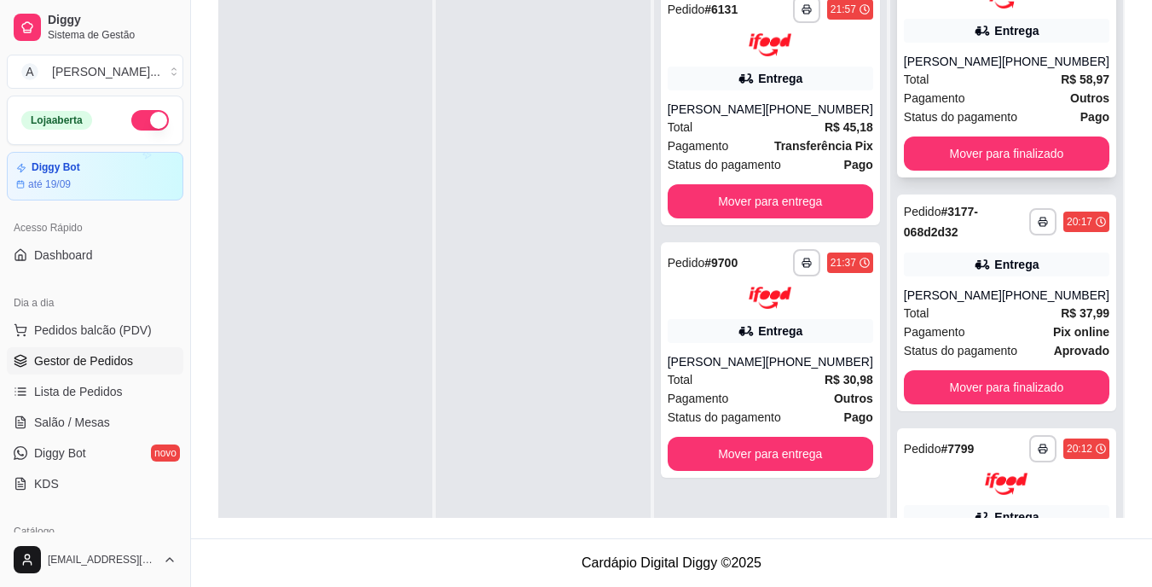
scroll to position [3833, 0]
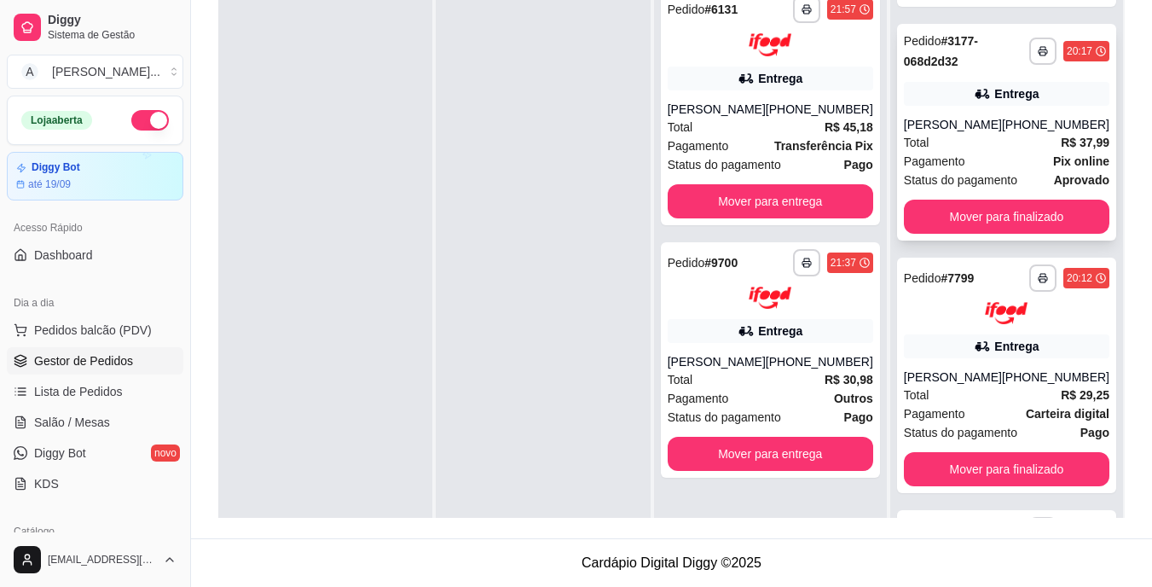
click at [1022, 241] on div "**********" at bounding box center [1006, 132] width 219 height 217
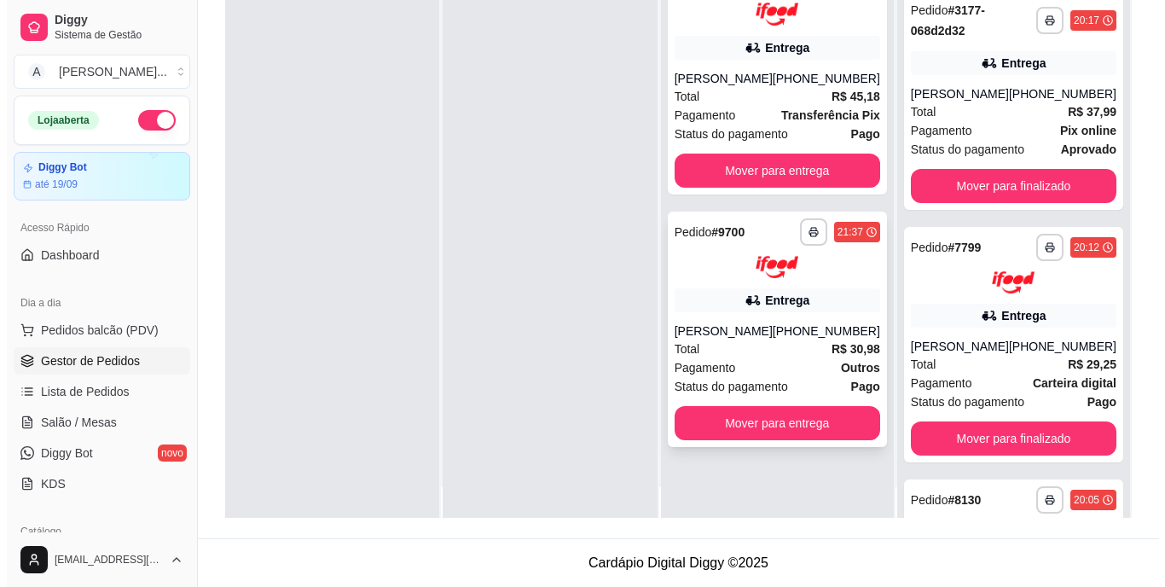
scroll to position [48, 0]
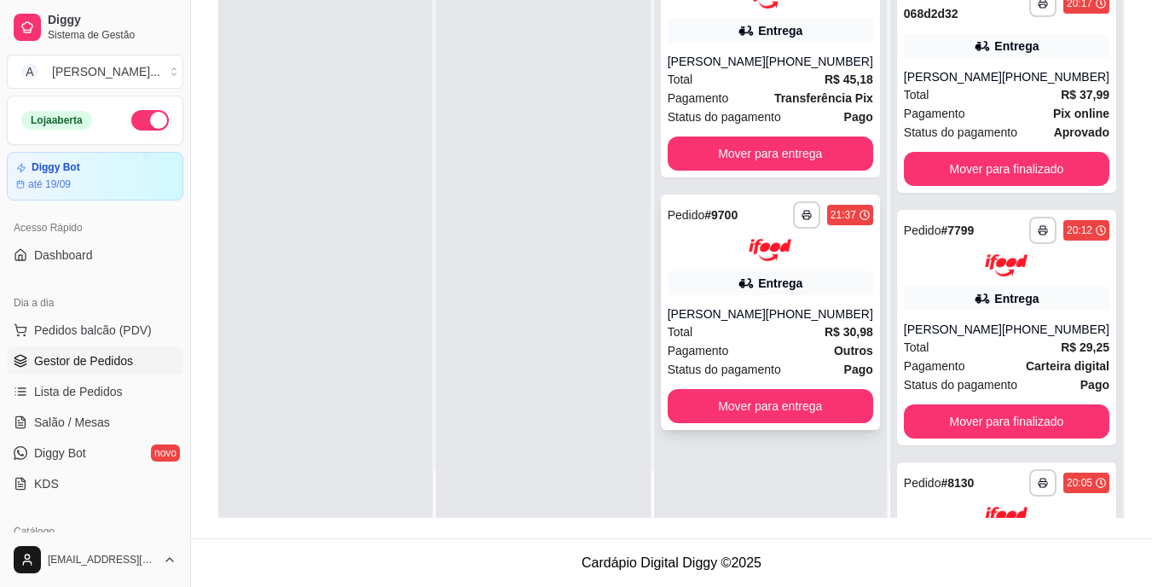
click at [784, 288] on div "Entrega" at bounding box center [780, 283] width 44 height 17
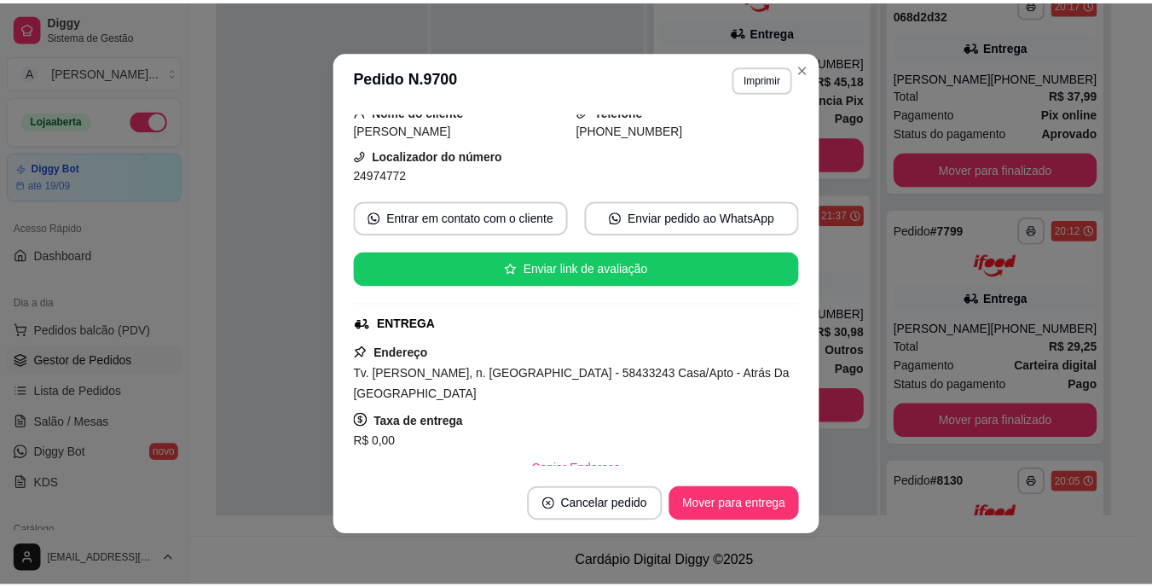
scroll to position [171, 0]
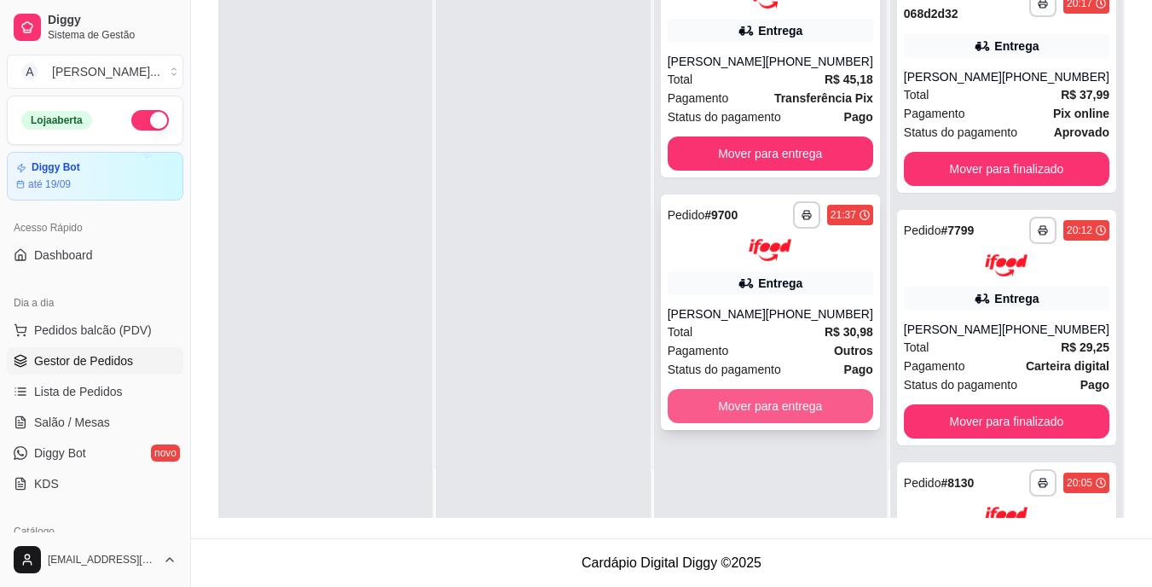
click at [862, 409] on button "Mover para entrega" at bounding box center [771, 406] width 206 height 34
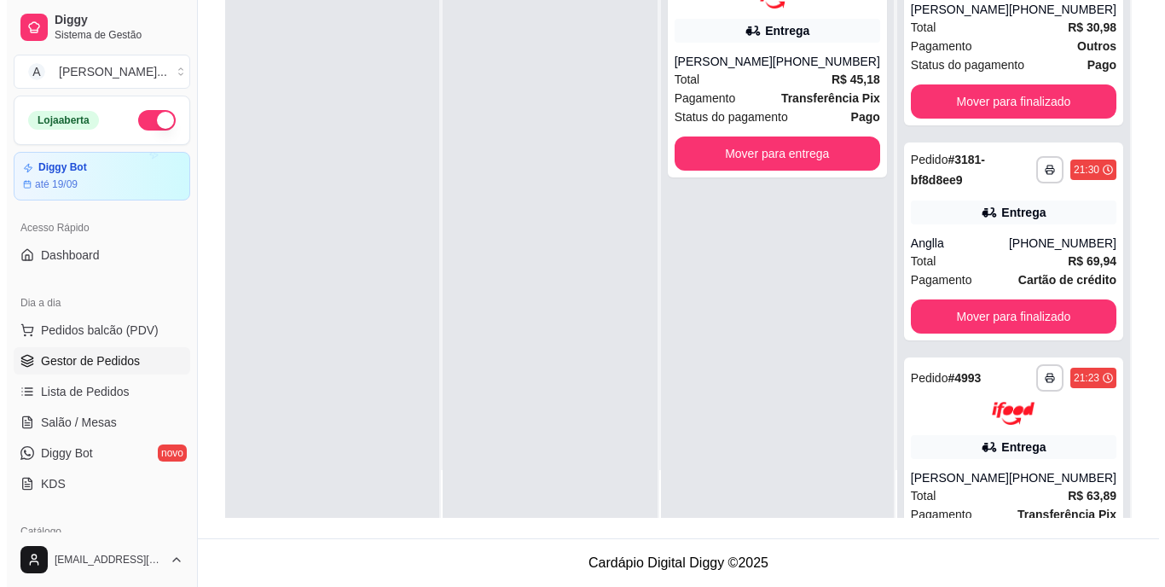
scroll to position [503, 0]
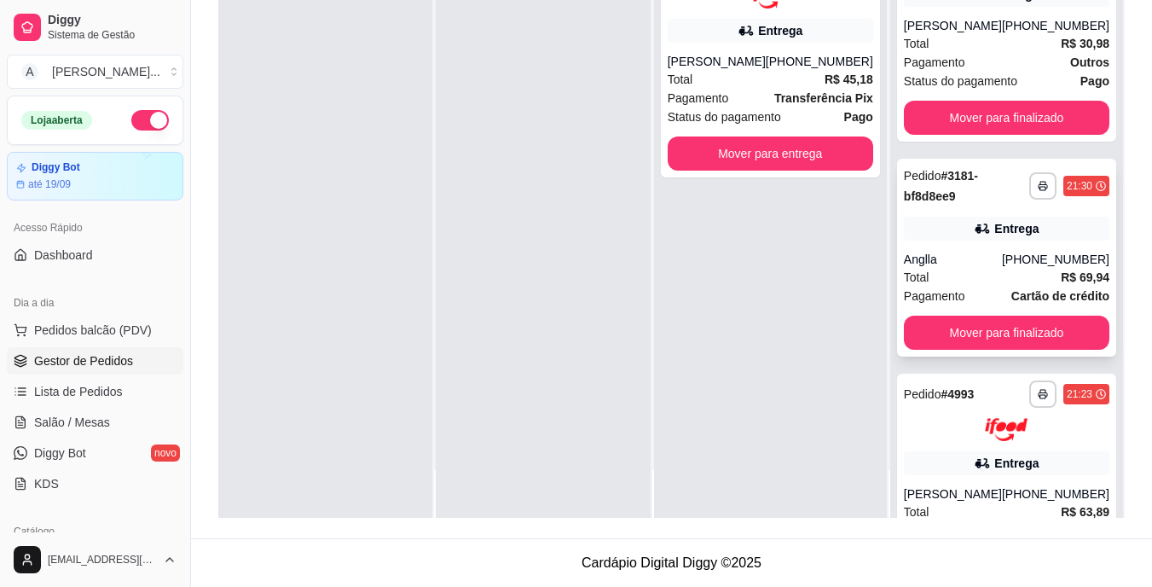
click at [1002, 262] on div "[PHONE_NUMBER]" at bounding box center [1055, 259] width 107 height 17
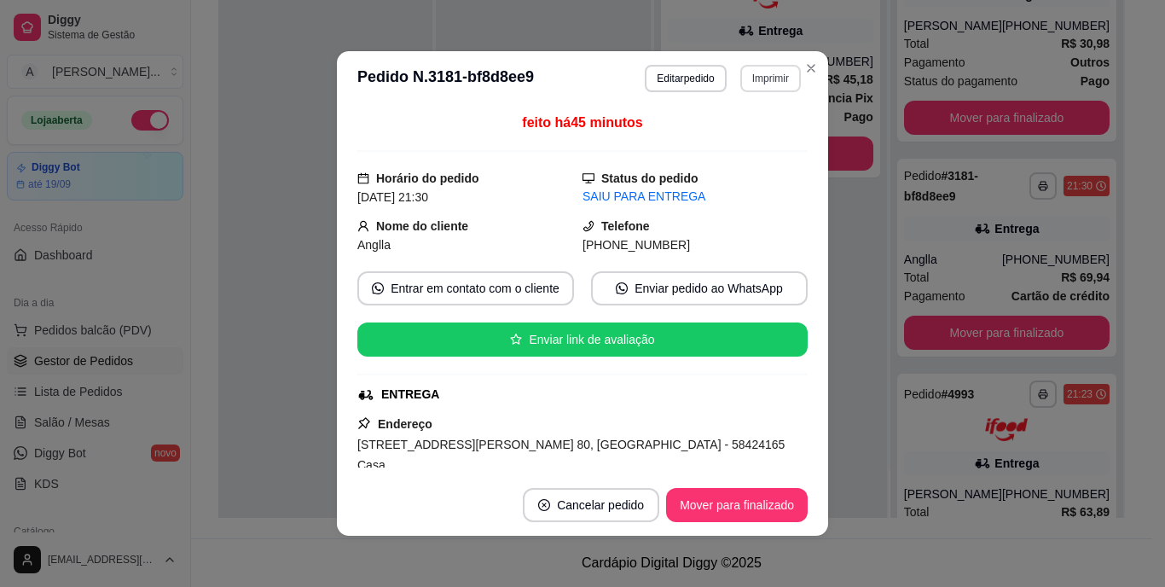
click at [757, 78] on button "Imprimir" at bounding box center [770, 78] width 61 height 27
click at [745, 133] on button "IMPRESSORA" at bounding box center [734, 138] width 124 height 27
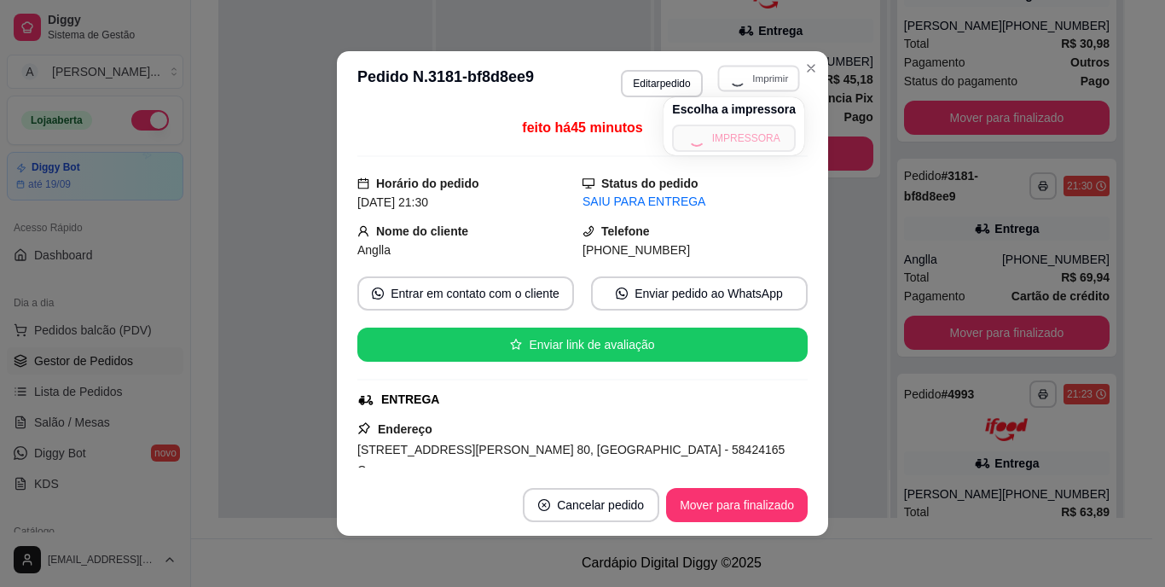
scroll to position [85, 0]
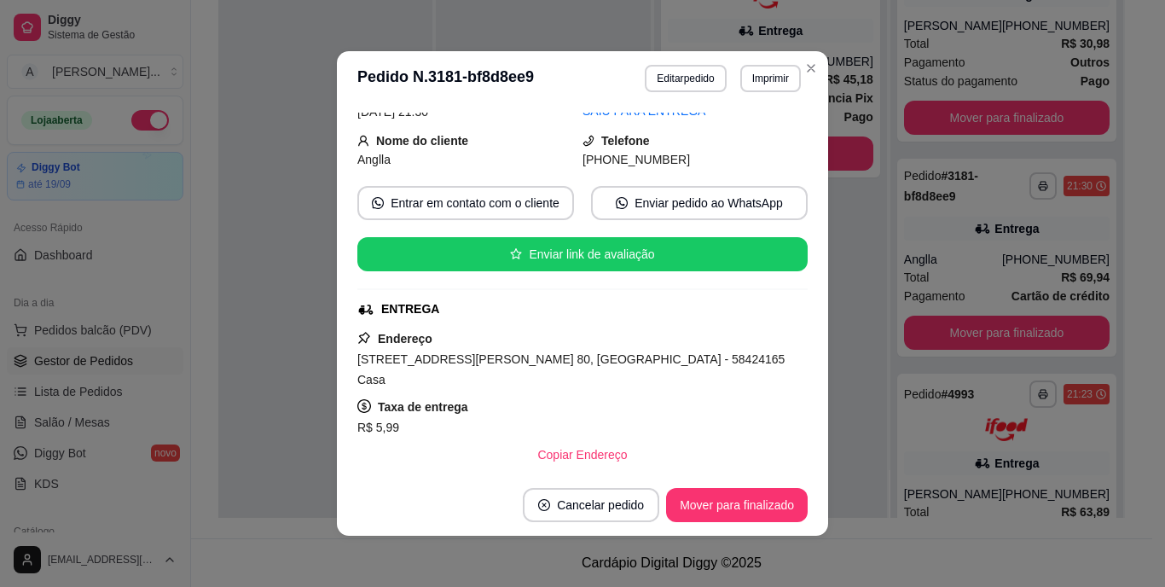
click at [562, 346] on div "Endereço [STREET_ADDRESS][PERSON_NAME] 80, [GEOGRAPHIC_DATA] - 58424165 Casa Ta…" at bounding box center [582, 399] width 450 height 143
click at [568, 363] on span "[STREET_ADDRESS][PERSON_NAME] 80, [GEOGRAPHIC_DATA] - 58424165 Casa" at bounding box center [570, 369] width 427 height 34
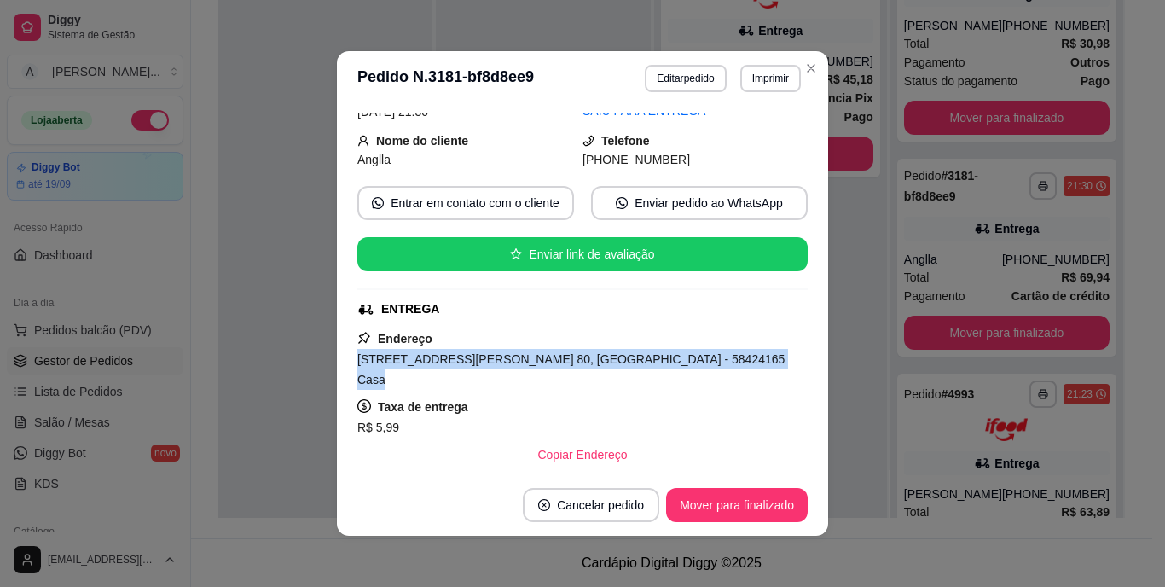
click at [568, 363] on span "[STREET_ADDRESS][PERSON_NAME] 80, [GEOGRAPHIC_DATA] - 58424165 Casa" at bounding box center [570, 369] width 427 height 34
copy span "[STREET_ADDRESS][PERSON_NAME] 80, [GEOGRAPHIC_DATA] - 58424165 Casa"
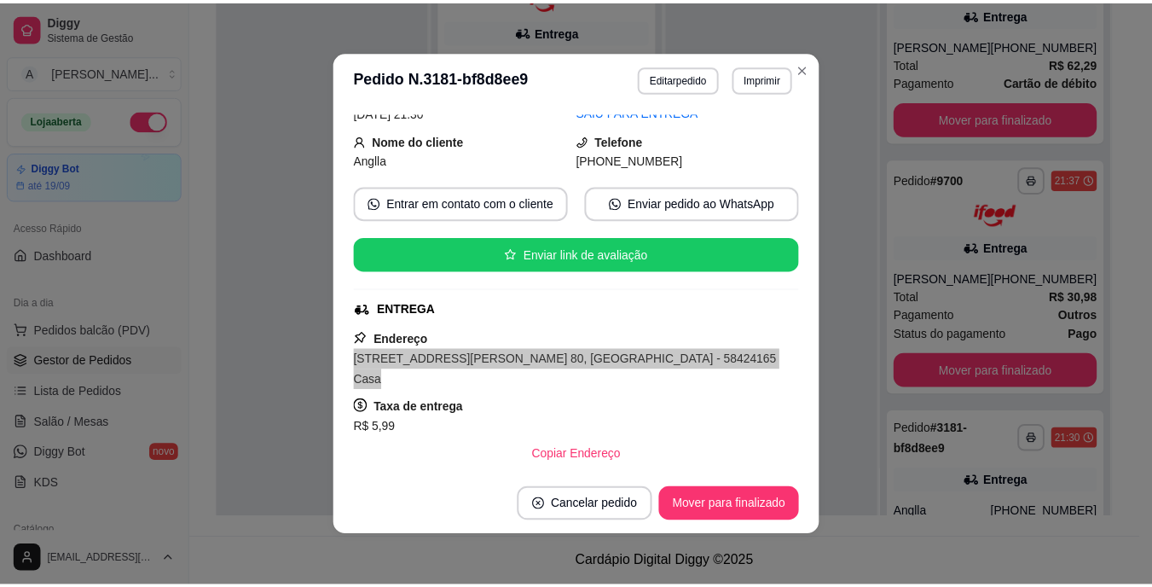
scroll to position [1009, 0]
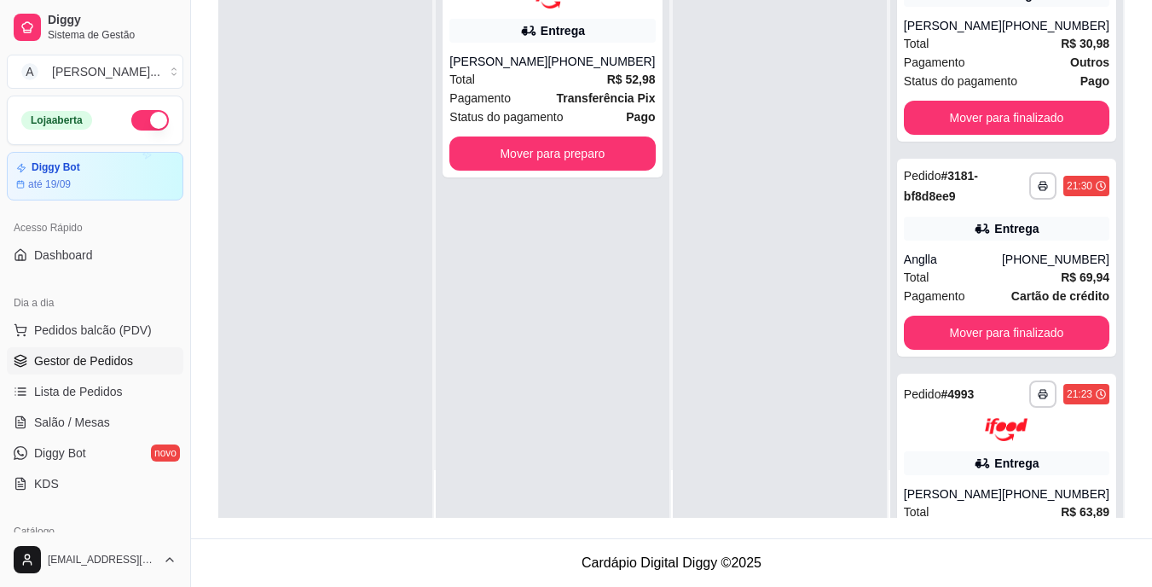
click at [131, 118] on button "button" at bounding box center [150, 120] width 38 height 20
click at [730, 368] on div at bounding box center [780, 224] width 214 height 587
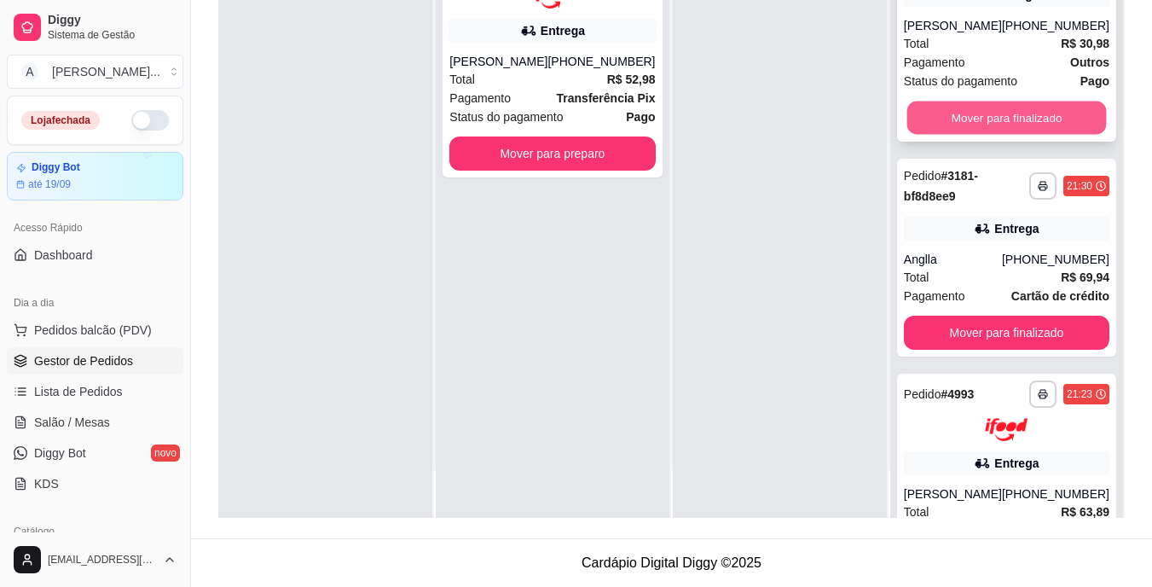
click at [1008, 121] on button "Mover para finalizado" at bounding box center [1007, 117] width 200 height 33
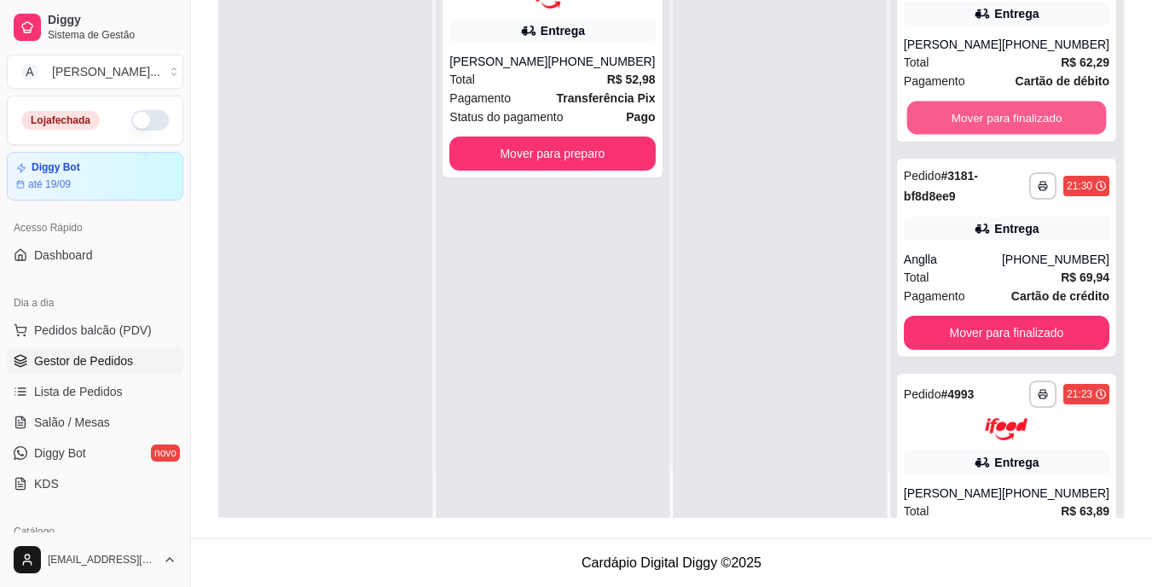
click at [1008, 121] on button "Mover para finalizado" at bounding box center [1007, 117] width 200 height 33
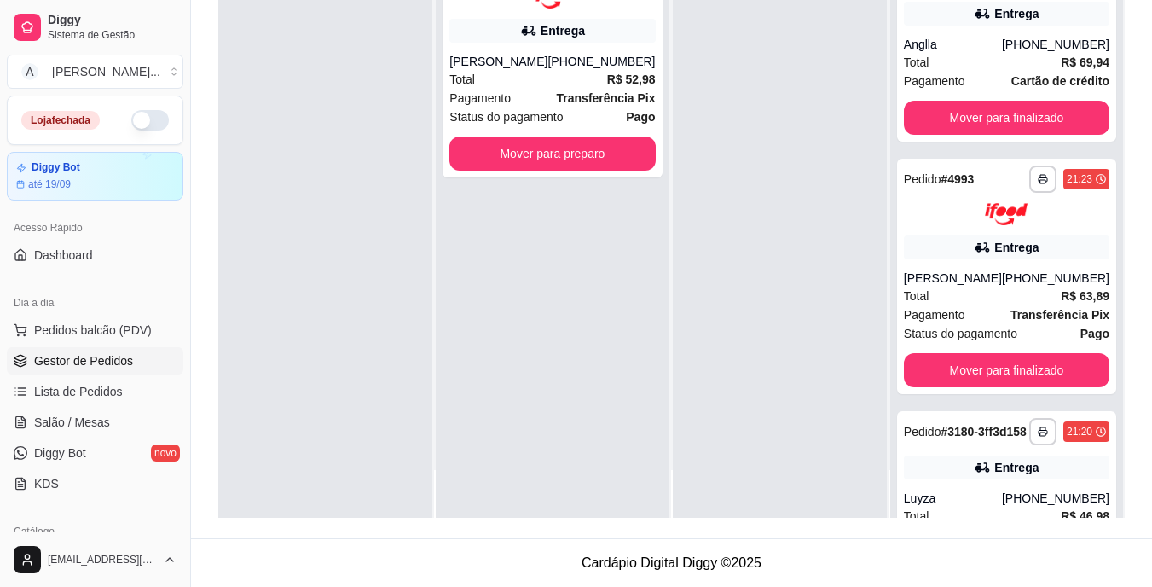
scroll to position [542, 0]
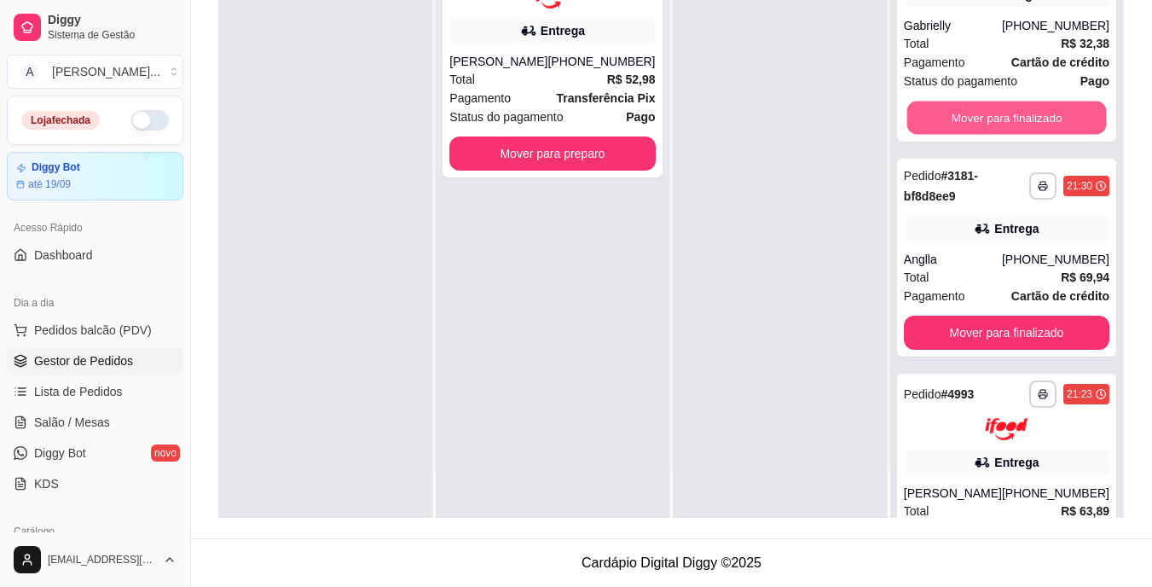
click at [1008, 121] on button "Mover para finalizado" at bounding box center [1007, 117] width 200 height 33
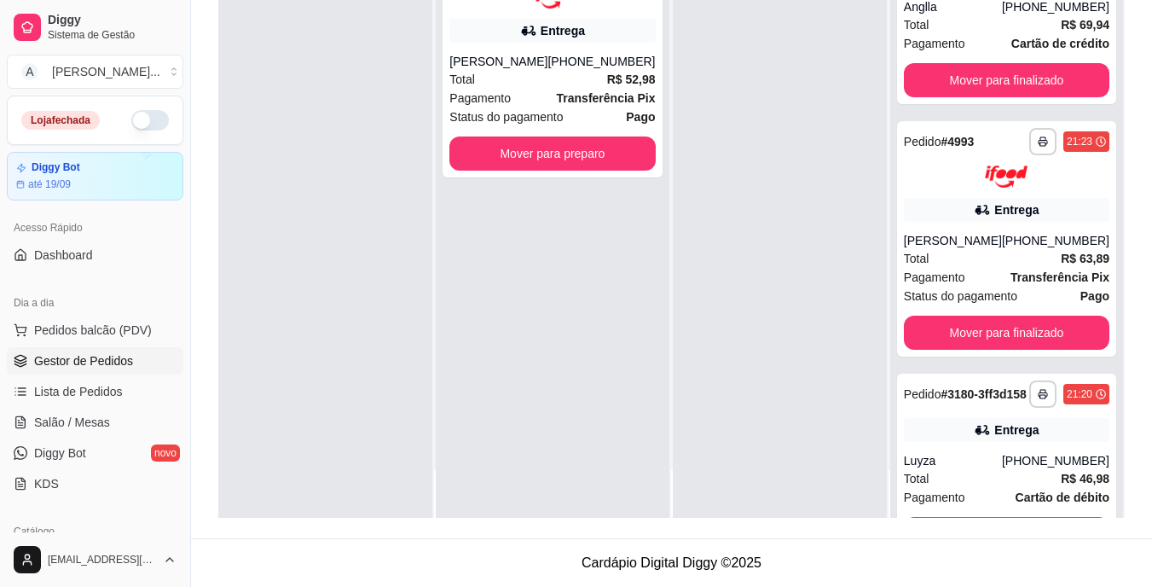
scroll to position [36, 0]
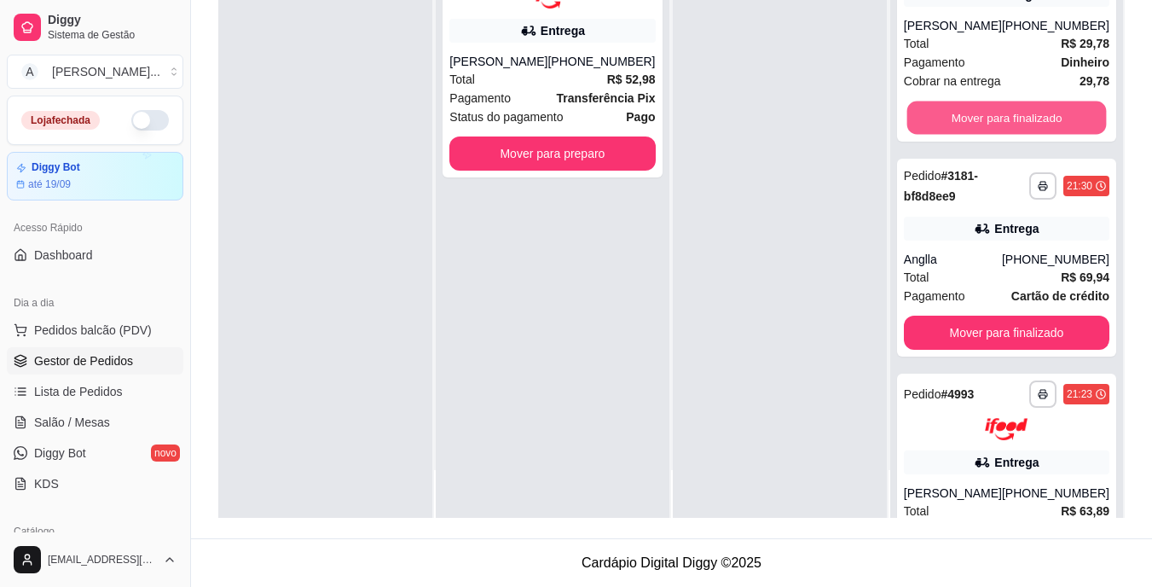
click at [1008, 121] on button "Mover para finalizado" at bounding box center [1007, 117] width 200 height 33
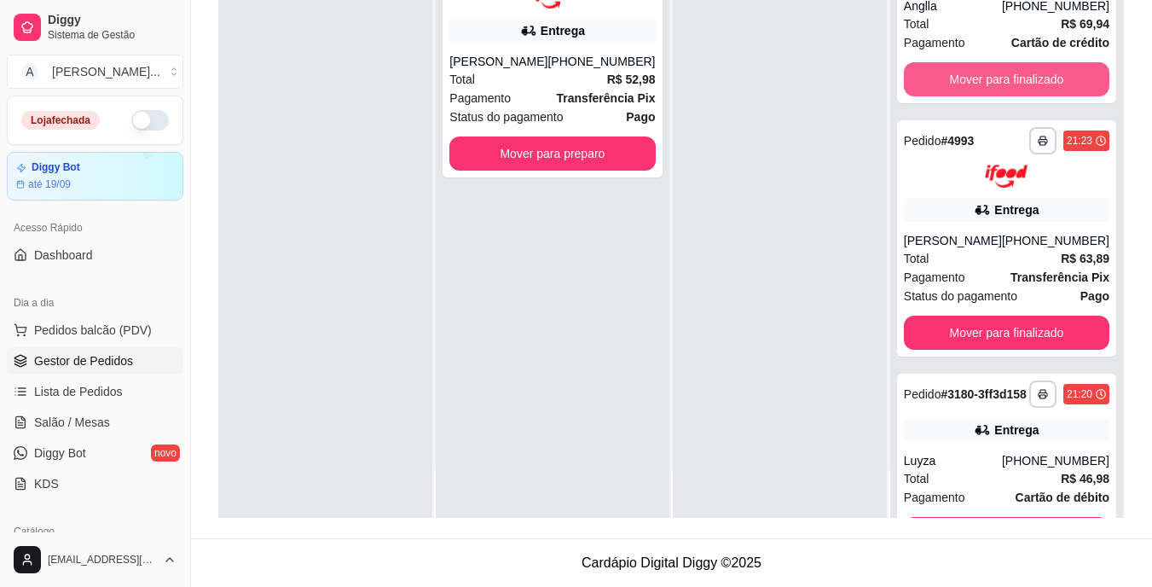
scroll to position [0, 0]
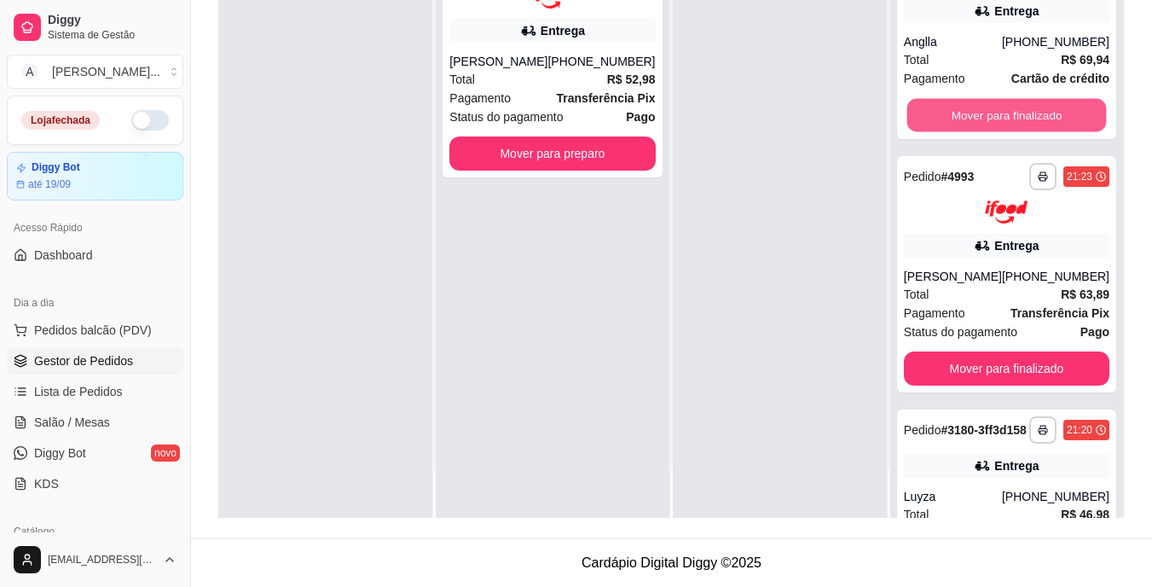
click at [1008, 121] on button "Mover para finalizado" at bounding box center [1007, 115] width 200 height 33
click at [1008, 121] on div "Mover para finalizado" at bounding box center [1007, 115] width 206 height 34
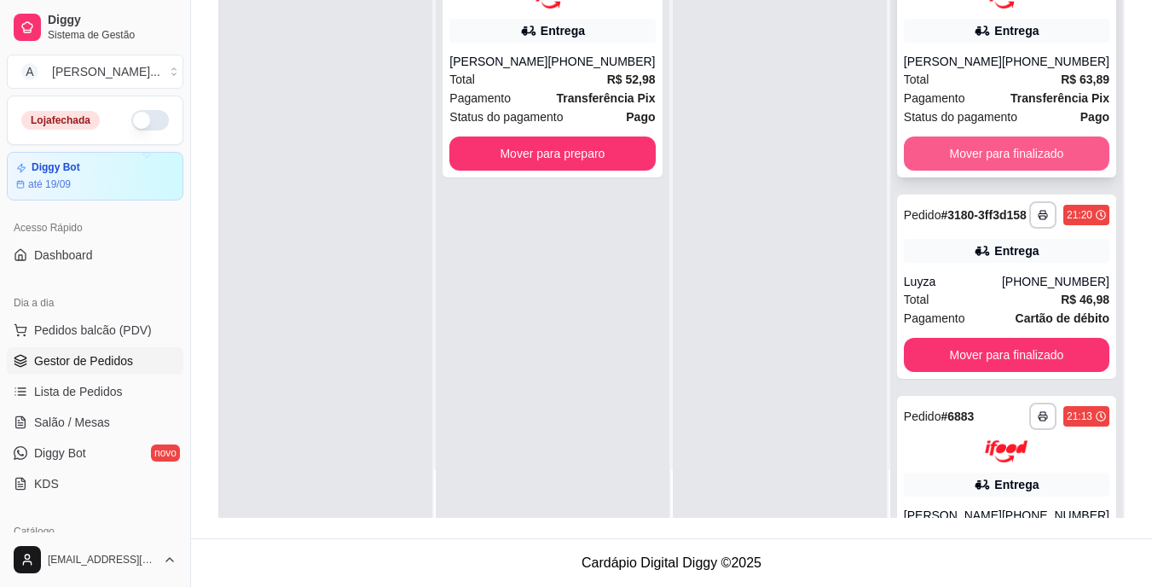
click at [1004, 147] on button "Mover para finalizado" at bounding box center [1007, 153] width 206 height 34
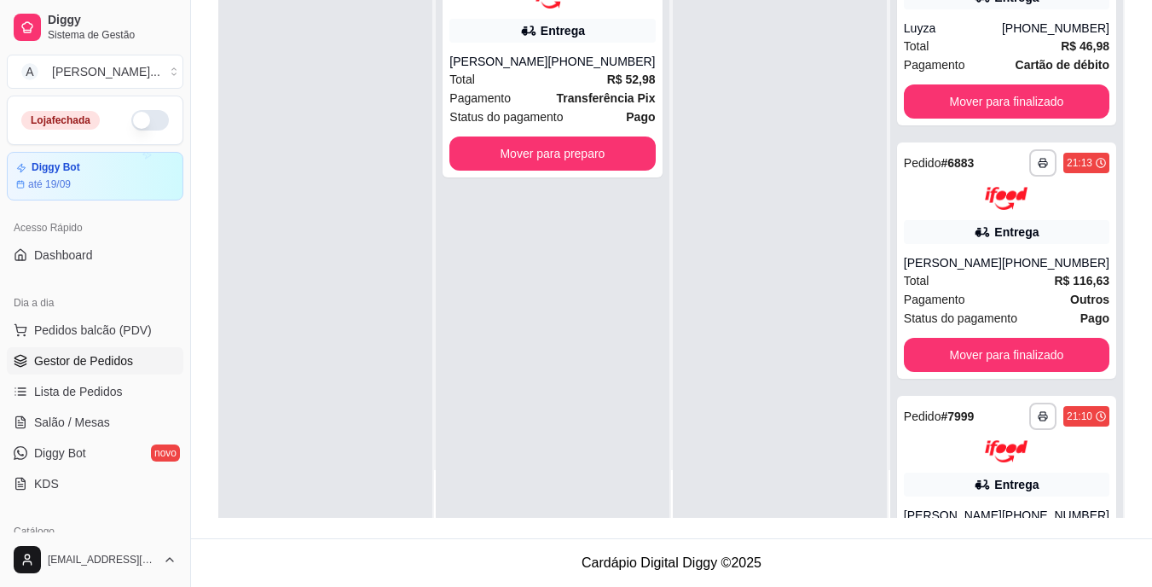
click at [1006, 143] on div "**********" at bounding box center [1006, 224] width 233 height 587
click at [1012, 119] on button "Mover para finalizado" at bounding box center [1007, 101] width 200 height 33
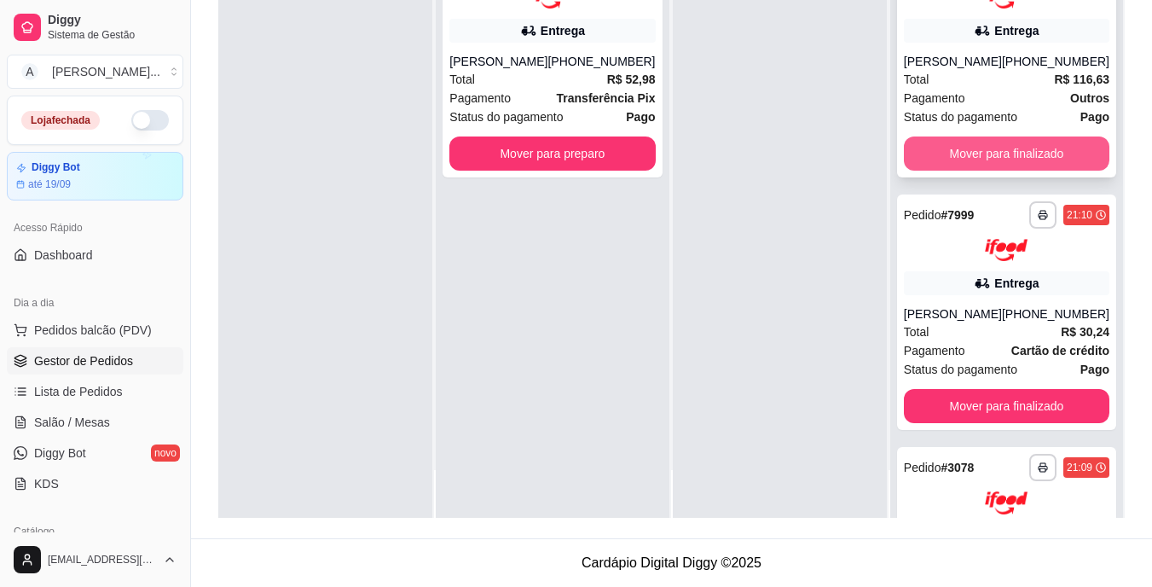
click at [1012, 144] on button "Mover para finalizado" at bounding box center [1007, 153] width 206 height 34
click at [1012, 152] on button "Mover para finalizado" at bounding box center [1007, 152] width 200 height 33
click at [1012, 160] on button "Mover para finalizado" at bounding box center [1007, 153] width 206 height 34
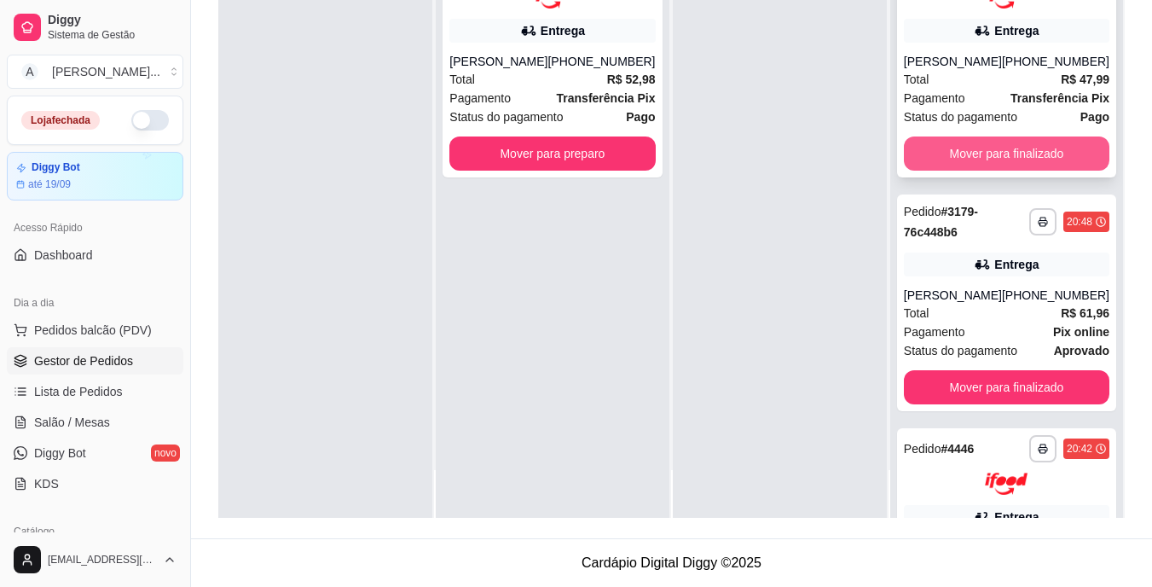
click at [1012, 149] on button "Mover para finalizado" at bounding box center [1007, 153] width 206 height 34
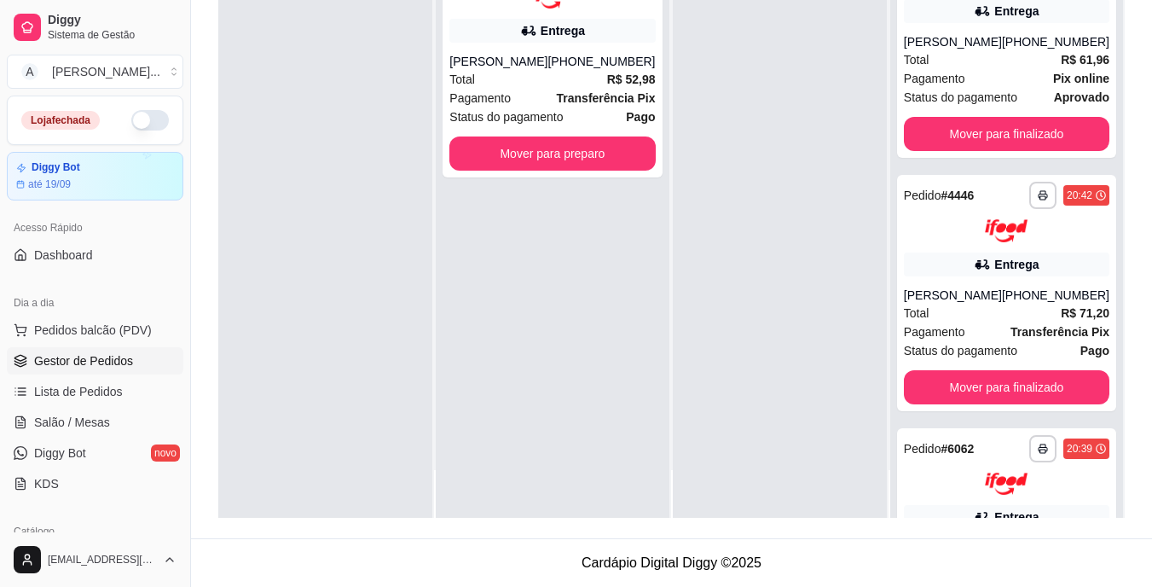
click at [1012, 149] on div "**********" at bounding box center [1006, 49] width 219 height 217
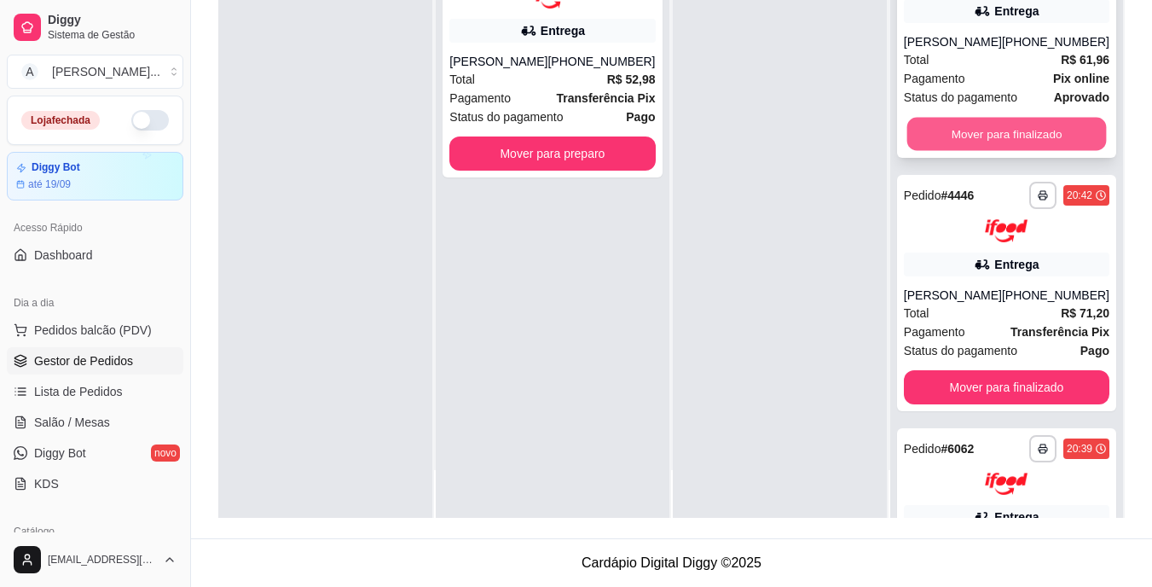
click at [1010, 151] on button "Mover para finalizado" at bounding box center [1007, 134] width 200 height 33
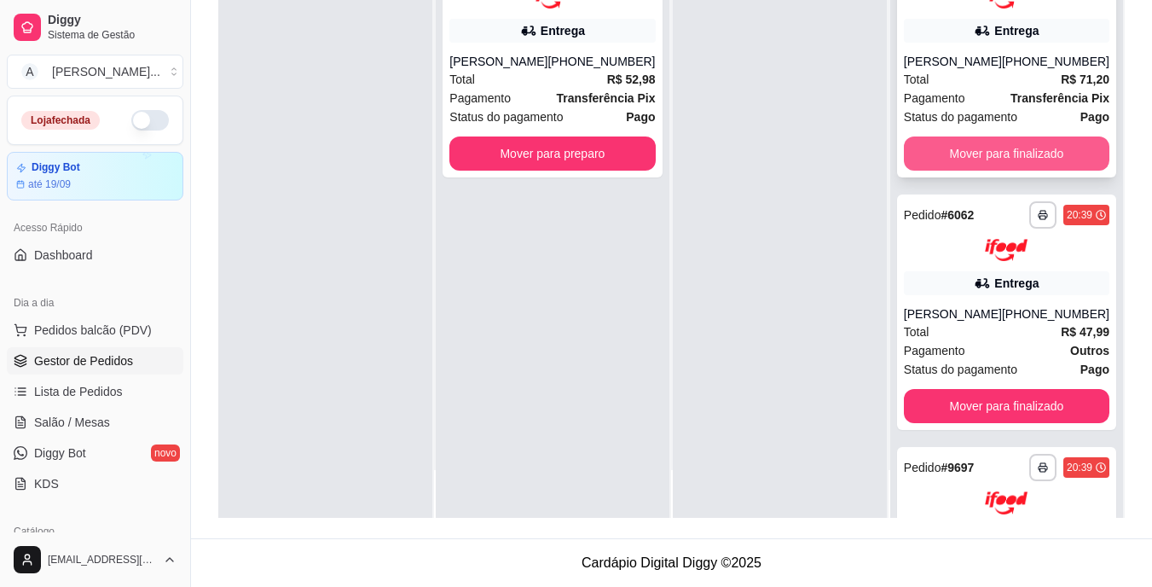
click at [1010, 150] on button "Mover para finalizado" at bounding box center [1007, 153] width 206 height 34
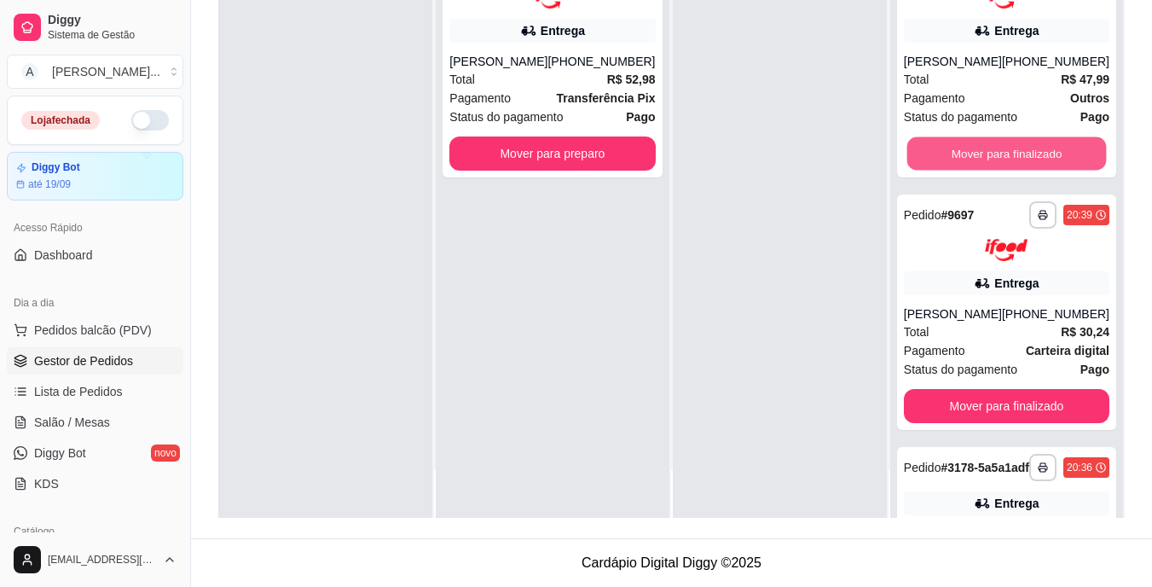
click at [1010, 150] on button "Mover para finalizado" at bounding box center [1007, 152] width 200 height 33
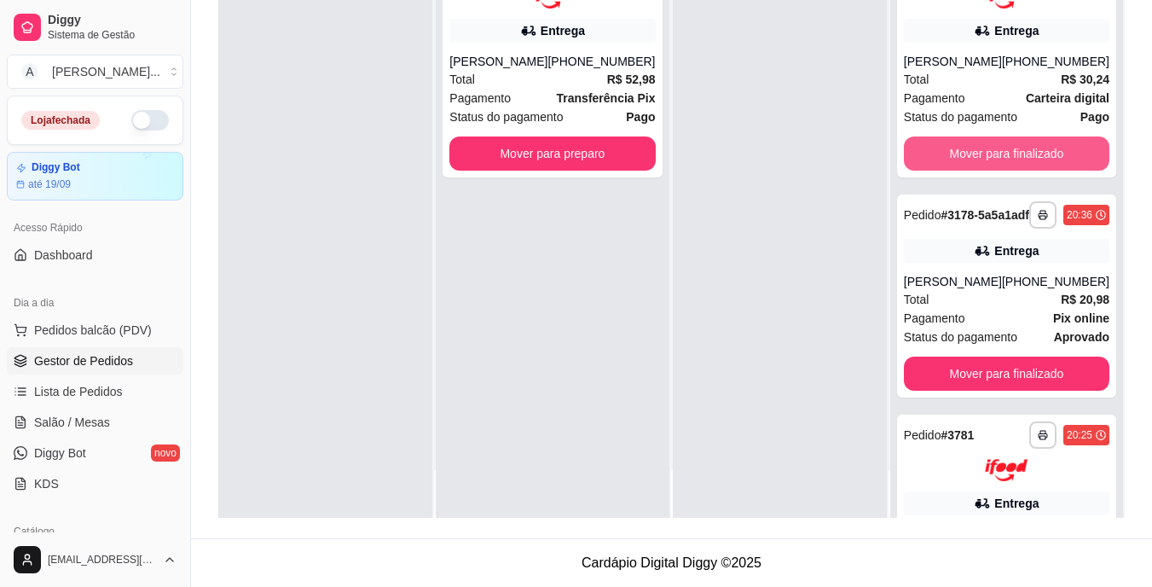
click at [1010, 150] on button "Mover para finalizado" at bounding box center [1007, 153] width 206 height 34
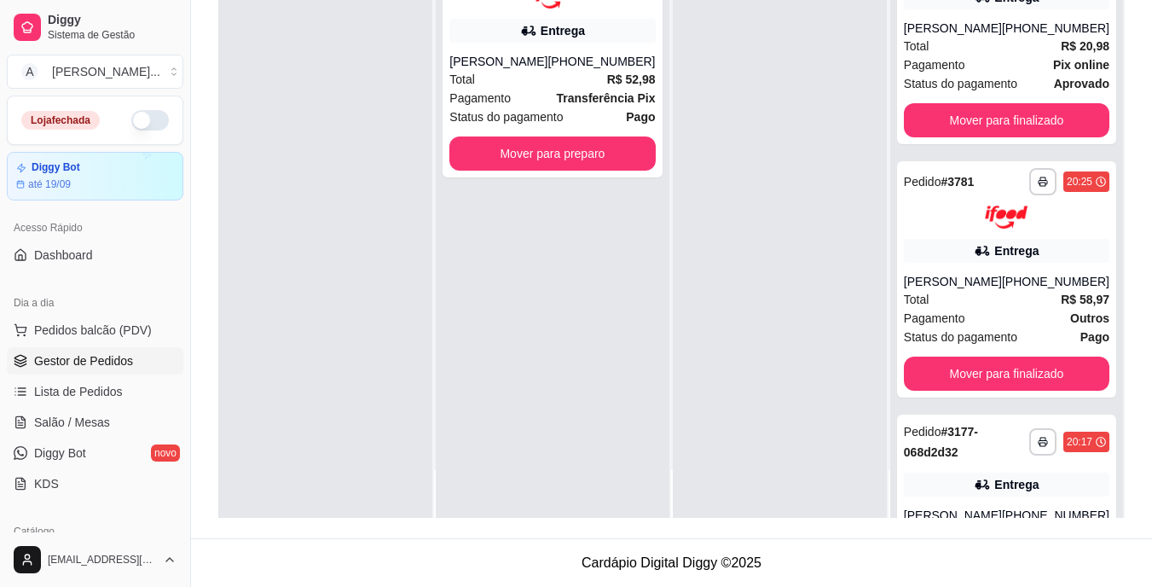
click at [1010, 144] on div "**********" at bounding box center [1006, 42] width 219 height 203
click at [1011, 137] on button "Mover para finalizado" at bounding box center [1007, 120] width 206 height 34
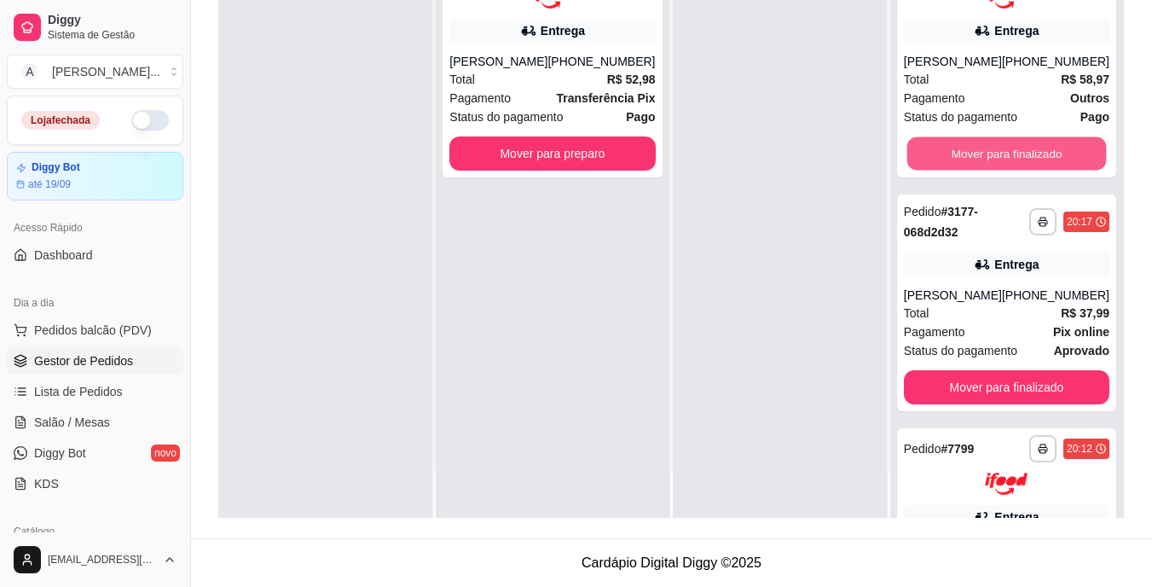
click at [1011, 164] on button "Mover para finalizado" at bounding box center [1007, 152] width 200 height 33
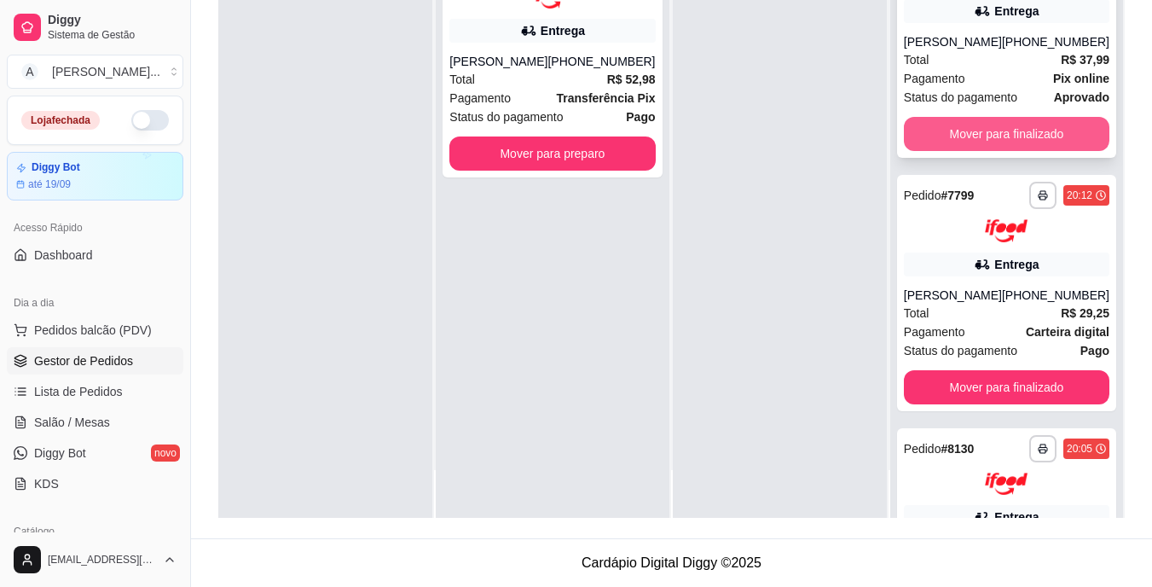
click at [989, 138] on button "Mover para finalizado" at bounding box center [1007, 134] width 206 height 34
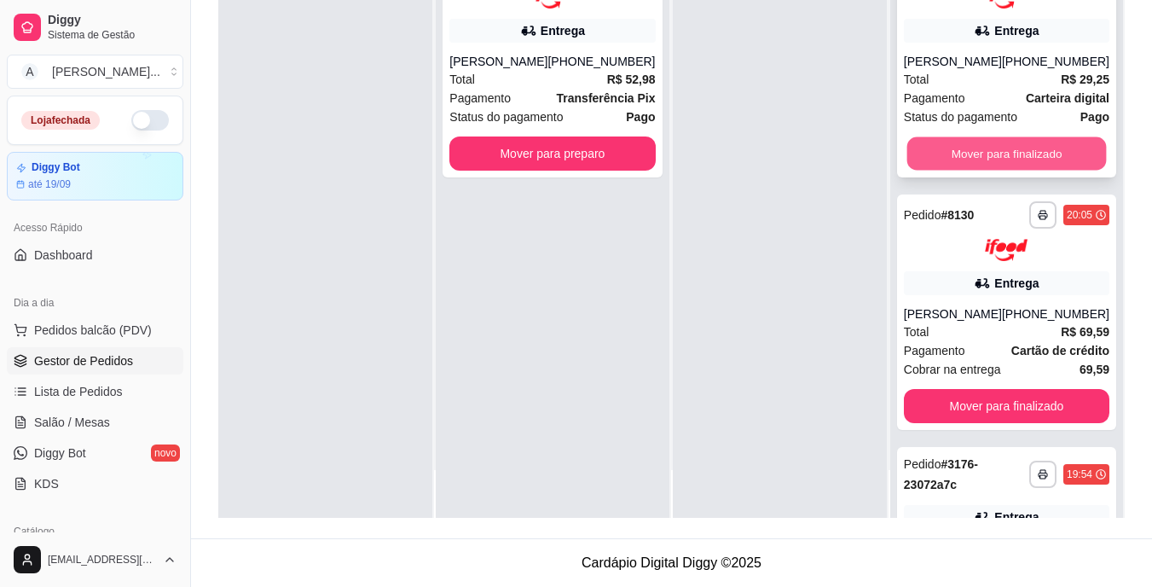
click at [989, 142] on button "Mover para finalizado" at bounding box center [1007, 152] width 200 height 33
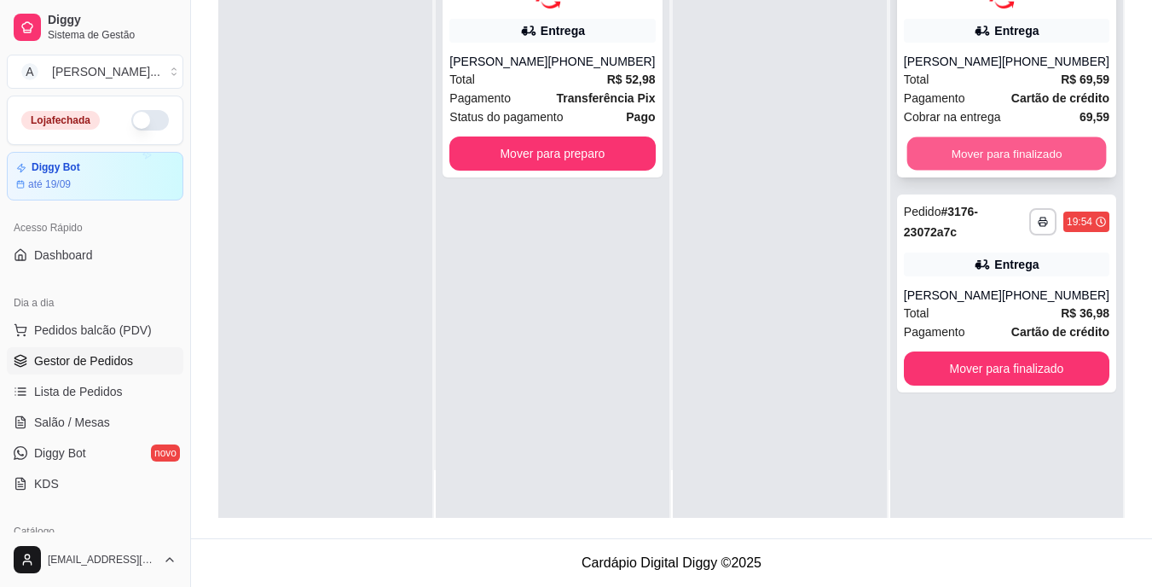
click at [989, 165] on button "Mover para finalizado" at bounding box center [1007, 152] width 200 height 33
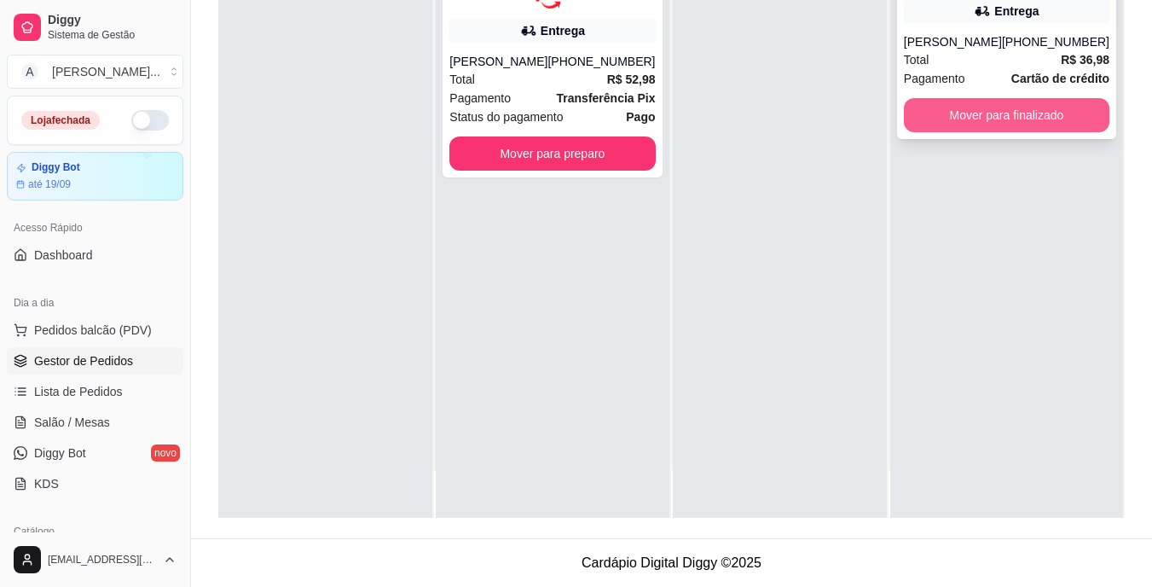
click at [994, 116] on button "Mover para finalizado" at bounding box center [1007, 115] width 206 height 34
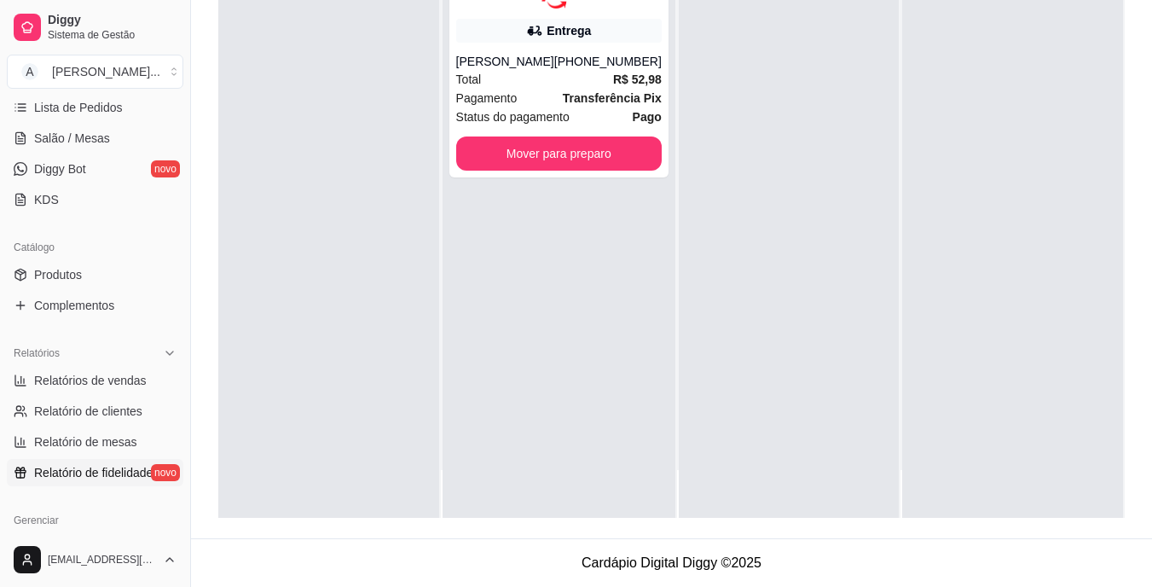
scroll to position [341, 0]
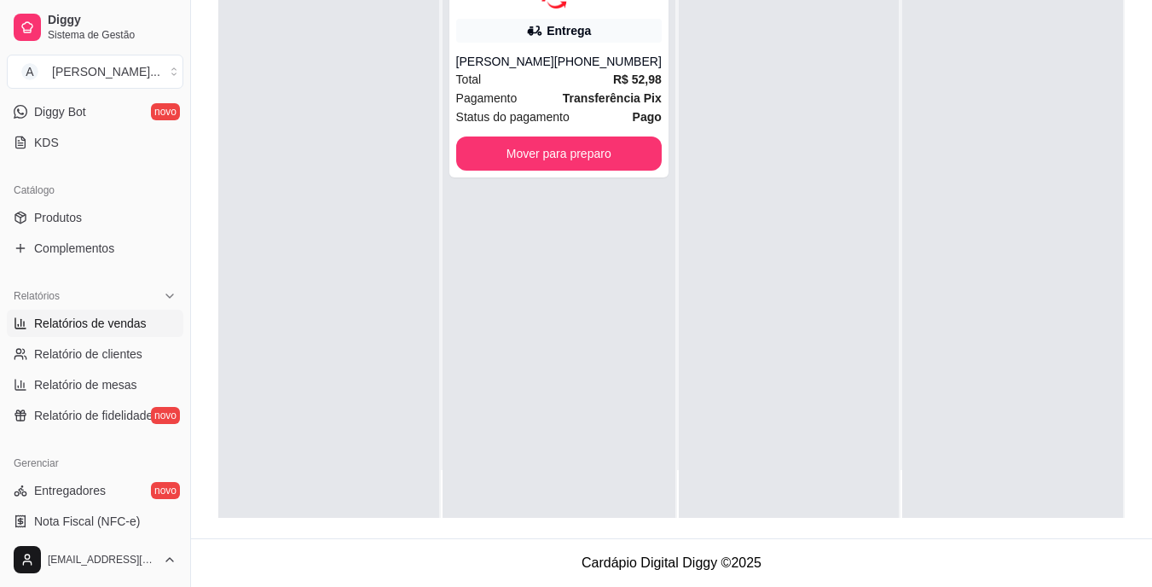
click at [149, 329] on link "Relatórios de vendas" at bounding box center [95, 323] width 177 height 27
select select "ALL"
select select "0"
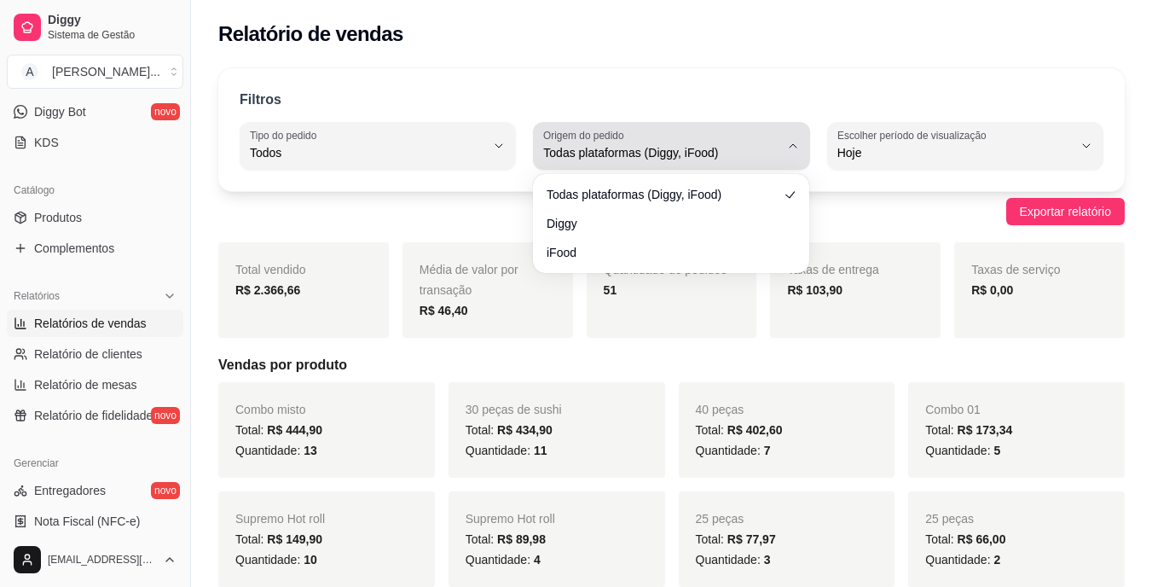
click at [709, 143] on div "Todas plataformas (Diggy, iFood)" at bounding box center [660, 146] width 235 height 34
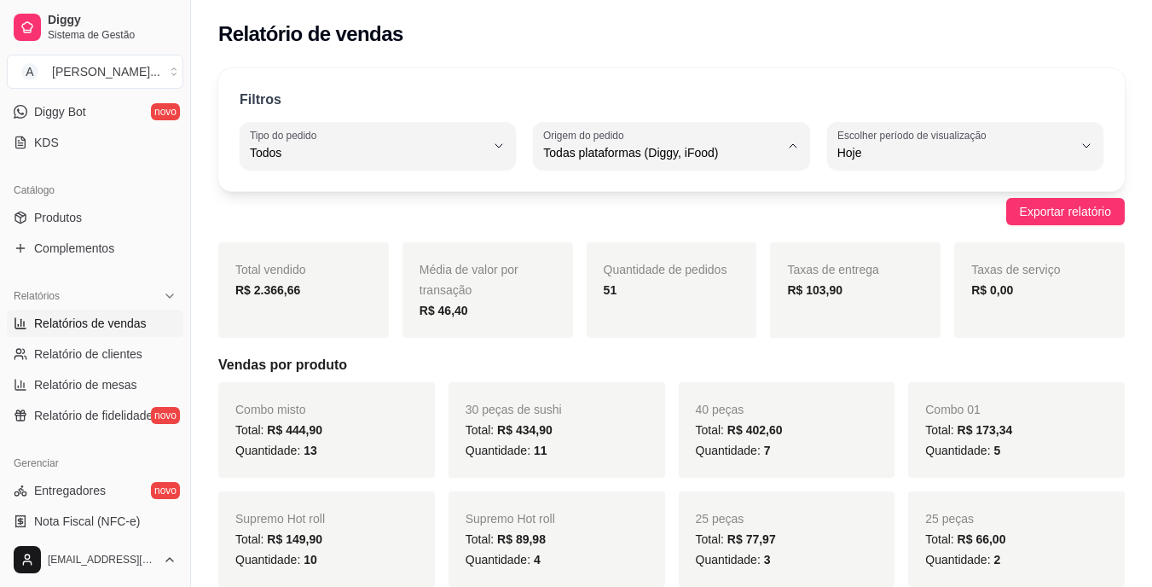
click at [649, 247] on span "iFood" at bounding box center [663, 249] width 223 height 16
type input "IFOOD"
select select "IFOOD"
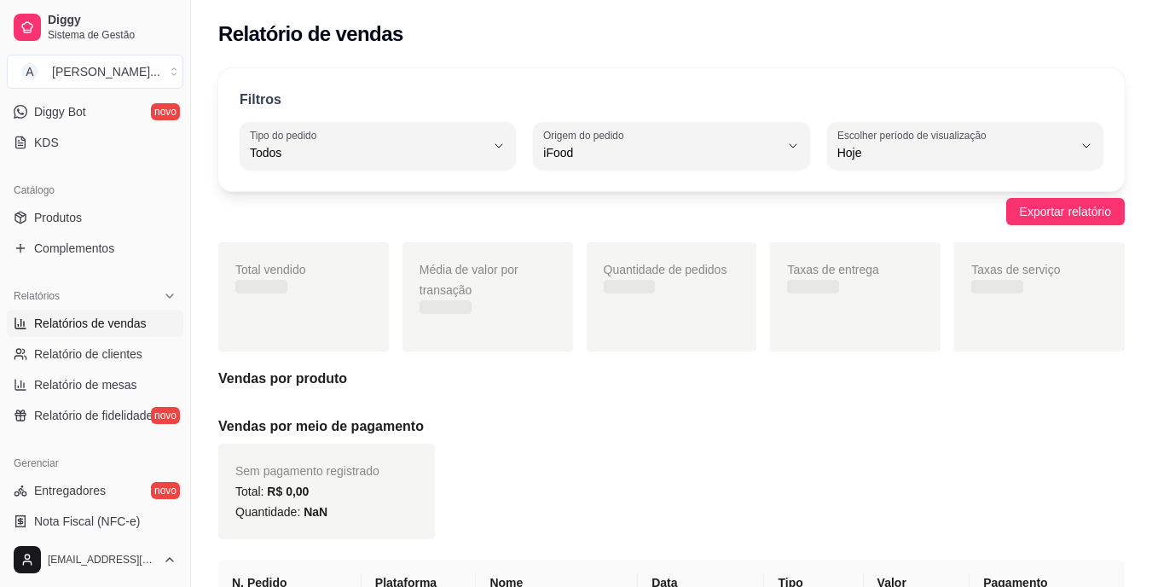
scroll to position [16, 0]
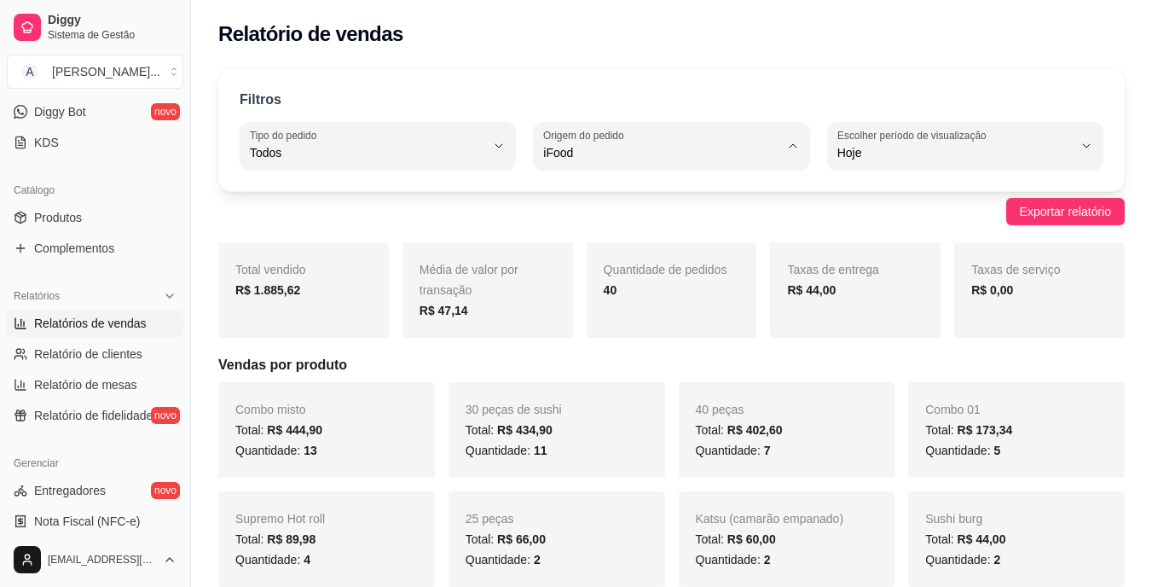
click at [590, 215] on span "Diggy" at bounding box center [663, 221] width 223 height 16
type input "DIGGY"
select select "DIGGY"
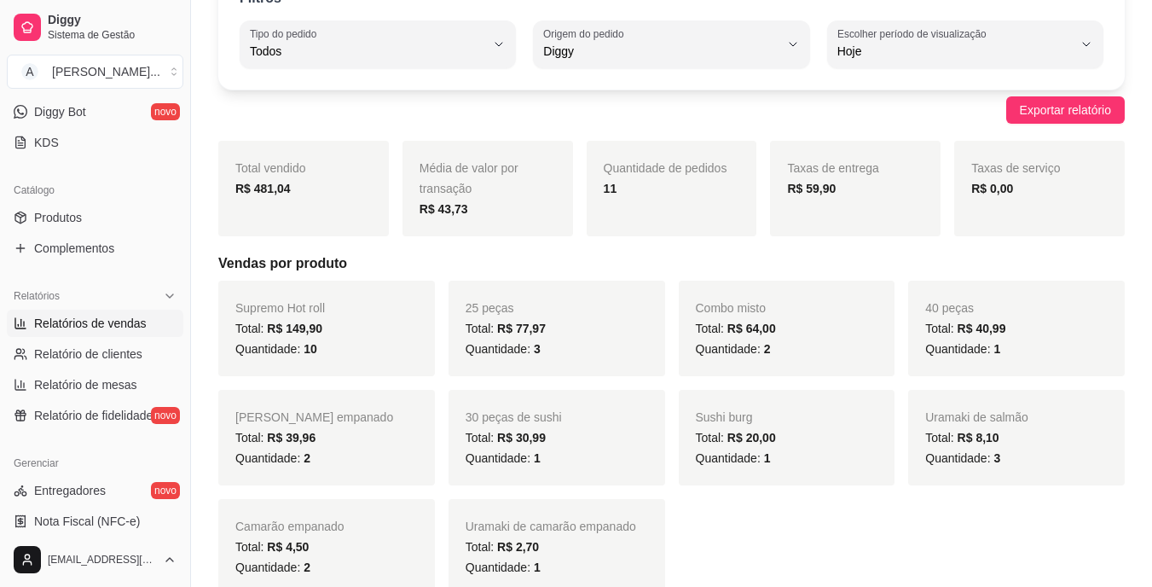
scroll to position [0, 0]
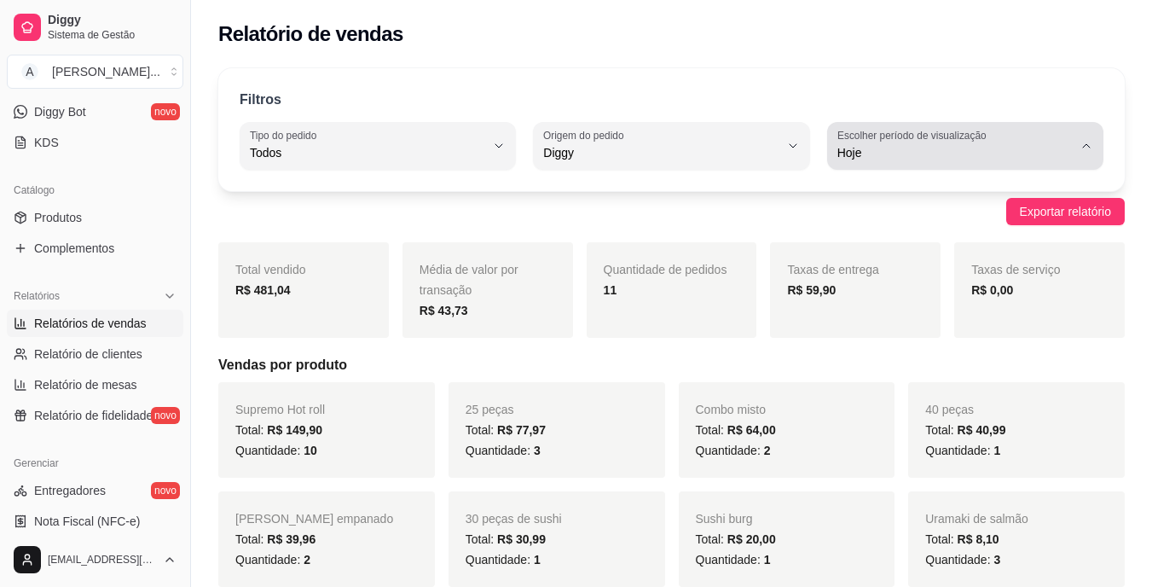
click at [883, 156] on span "Hoje" at bounding box center [955, 152] width 235 height 17
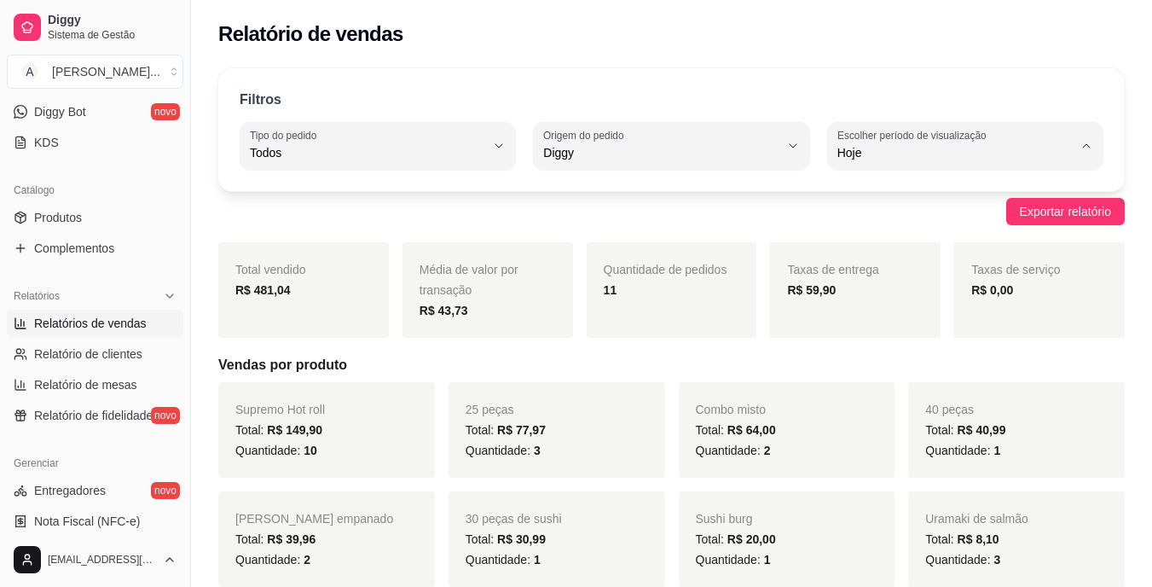
click at [882, 220] on span "Ontem" at bounding box center [956, 221] width 223 height 16
type input "1"
select select "1"
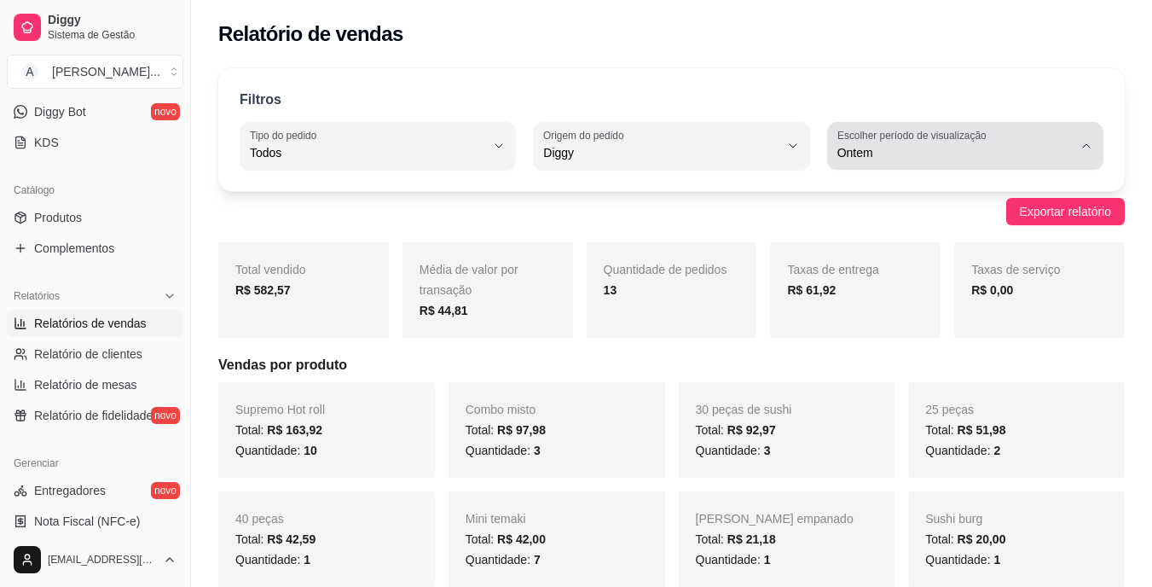
click at [844, 159] on span "Ontem" at bounding box center [955, 152] width 235 height 17
